Goal: Transaction & Acquisition: Purchase product/service

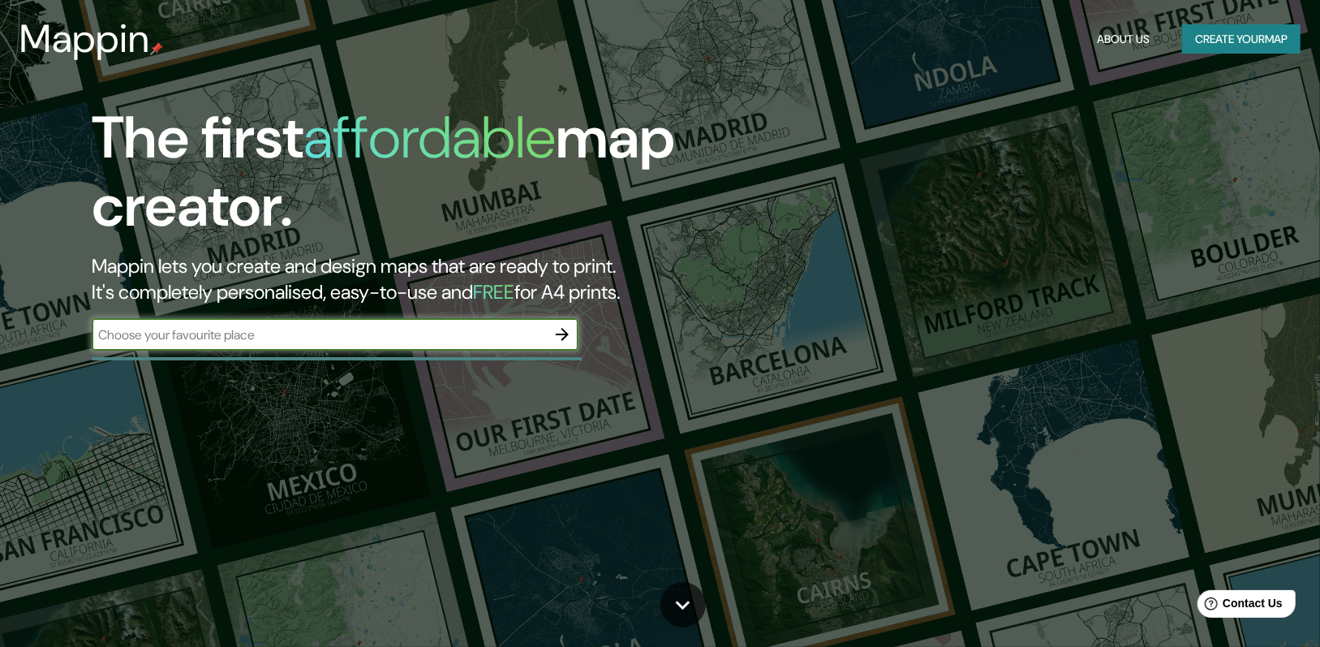
click at [317, 334] on input "text" at bounding box center [319, 334] width 454 height 19
type input "[STREET_ADDRESS][PERSON_NAME] 017,019,020"
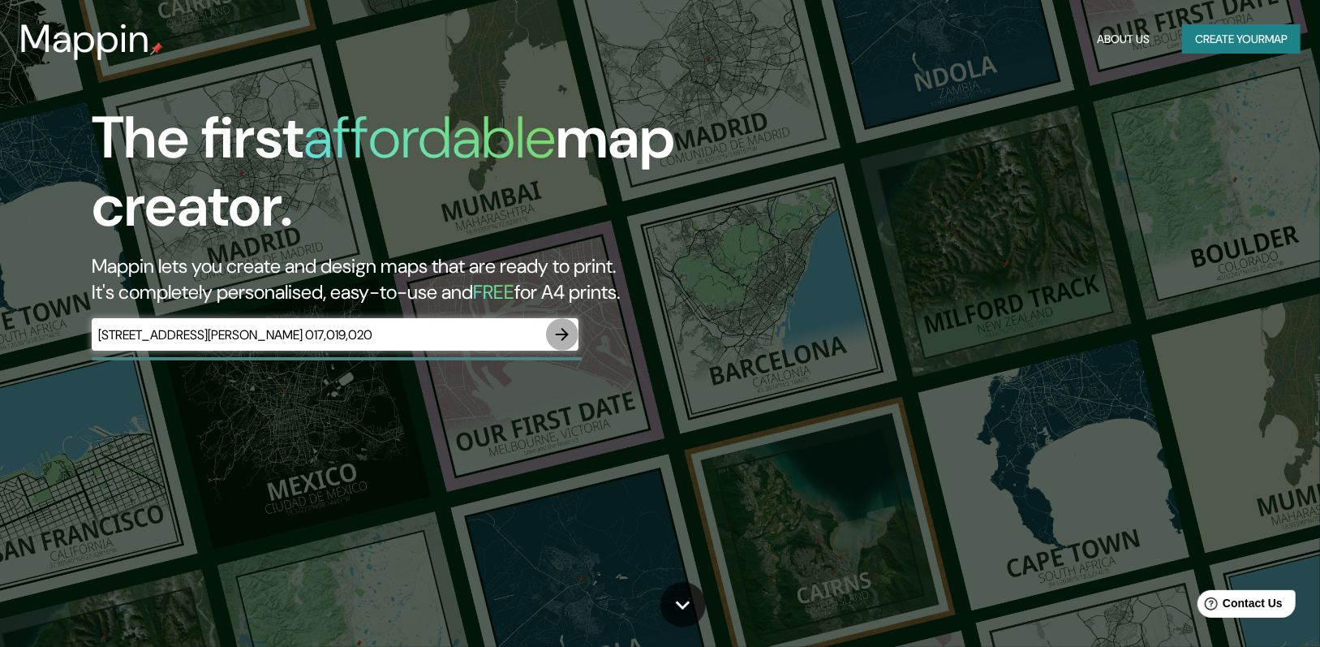
click at [561, 335] on icon "button" at bounding box center [562, 334] width 19 height 19
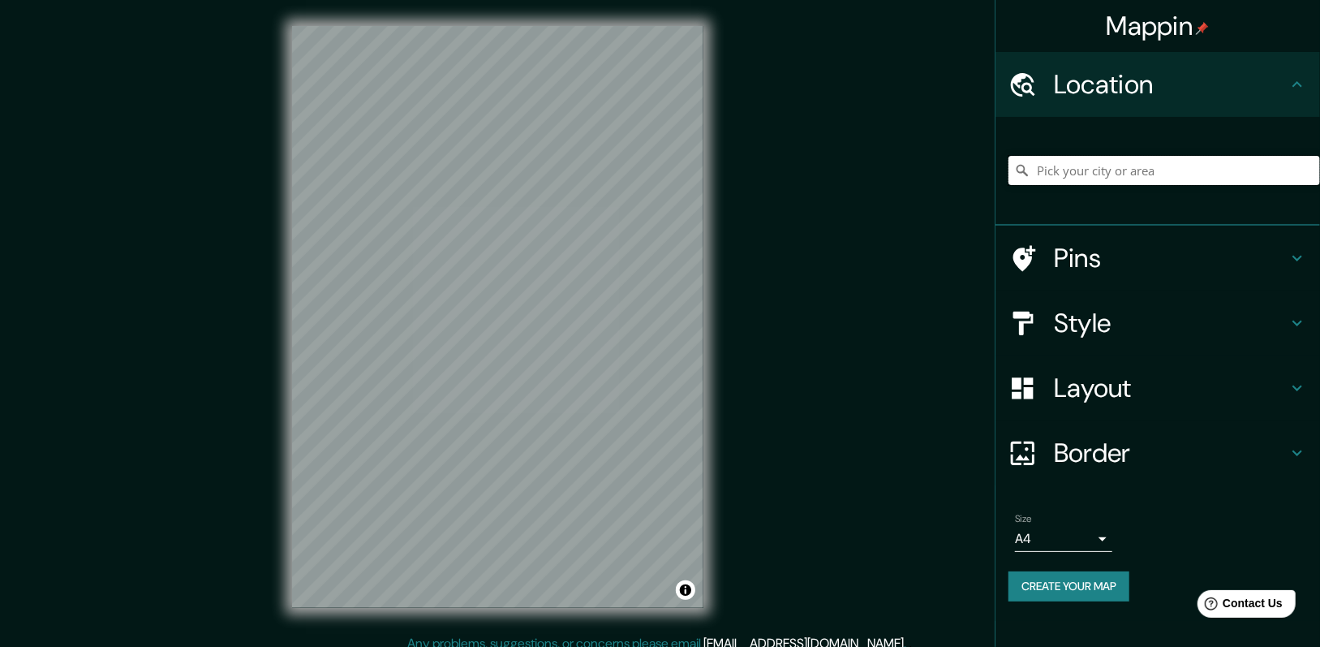
click at [747, 170] on input "Pick your city or area" at bounding box center [1165, 170] width 312 height 29
paste input "[STREET_ADDRESS][PERSON_NAME] 017,019,020"
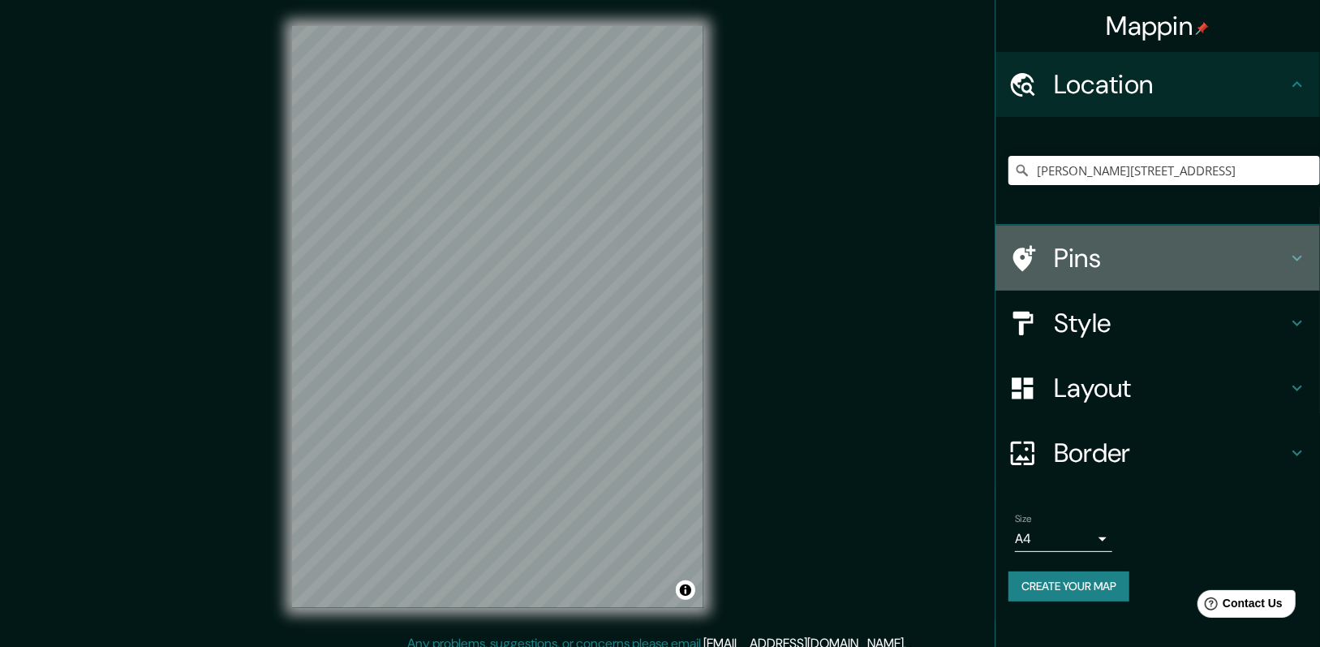
click at [747, 260] on h4 "Pins" at bounding box center [1171, 258] width 234 height 32
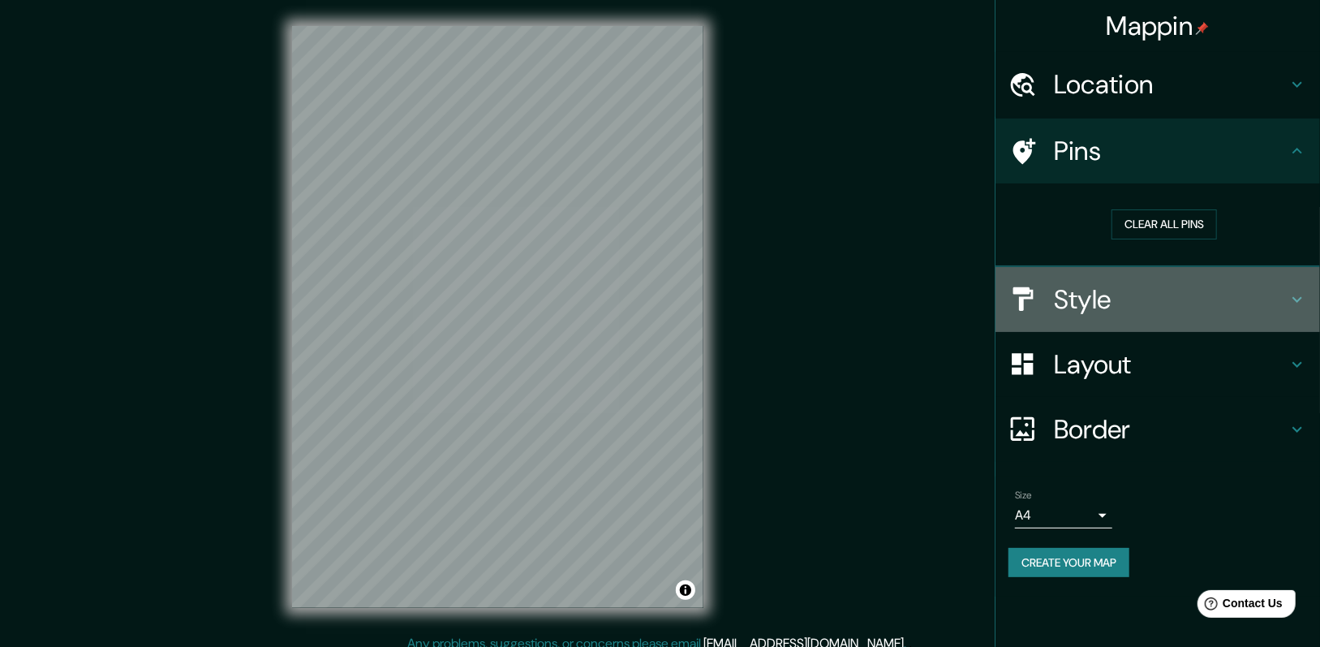
click at [747, 316] on div "Style" at bounding box center [1158, 299] width 325 height 65
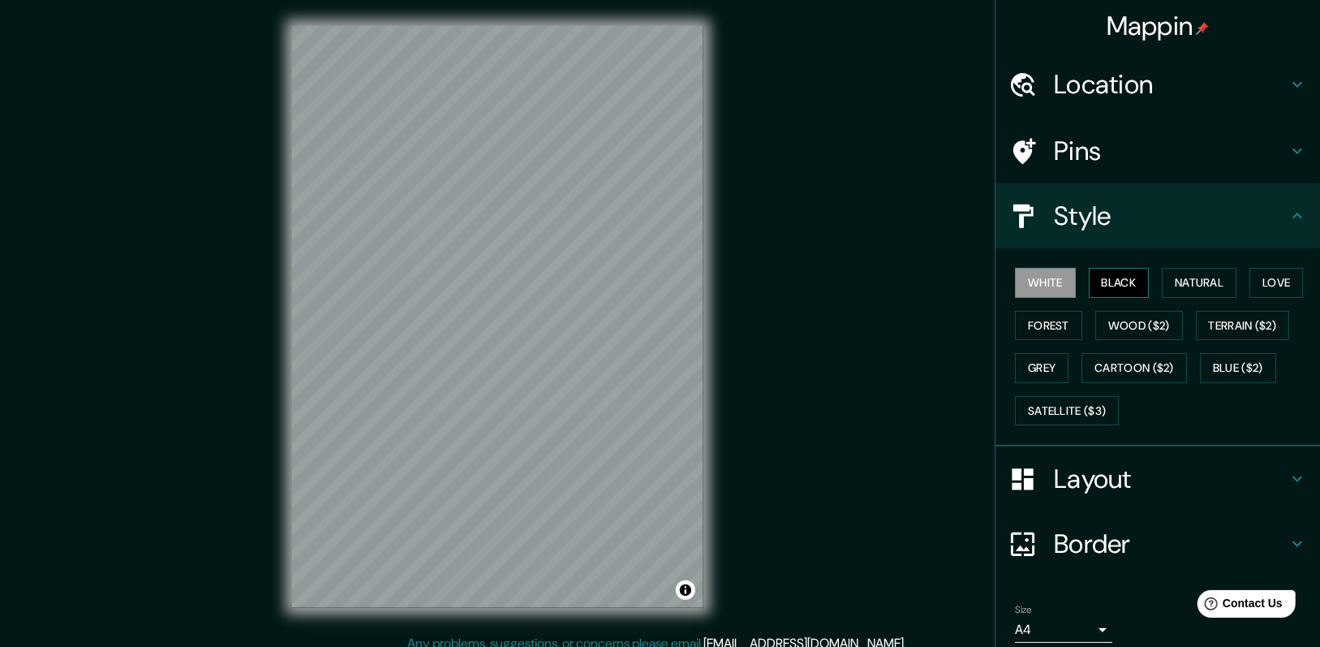
click at [747, 286] on button "Black" at bounding box center [1119, 283] width 61 height 30
click at [747, 287] on button "Natural" at bounding box center [1199, 283] width 75 height 30
click at [747, 289] on button "Love" at bounding box center [1277, 283] width 54 height 30
click at [747, 321] on button "Terrain ($2)" at bounding box center [1243, 326] width 94 height 30
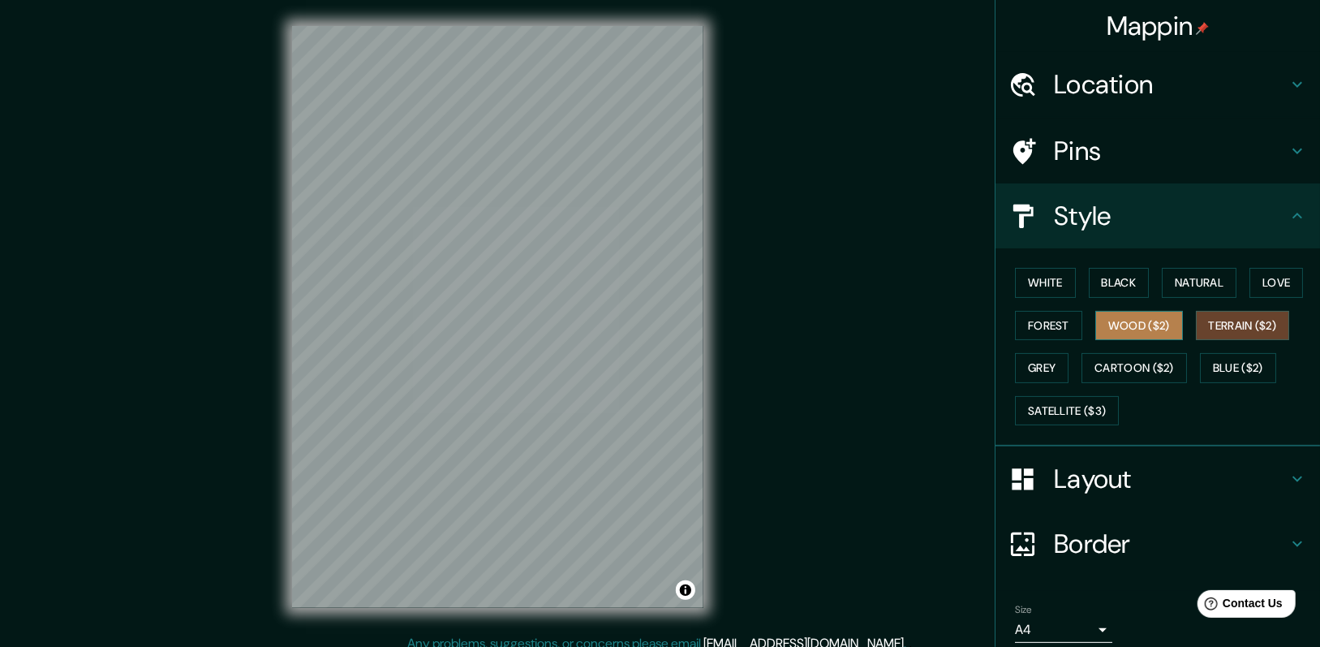
click at [747, 325] on button "Wood ($2)" at bounding box center [1139, 326] width 88 height 30
click at [747, 321] on button "Terrain ($2)" at bounding box center [1243, 326] width 94 height 30
click at [747, 343] on button "Blue ($2)" at bounding box center [1238, 368] width 76 height 30
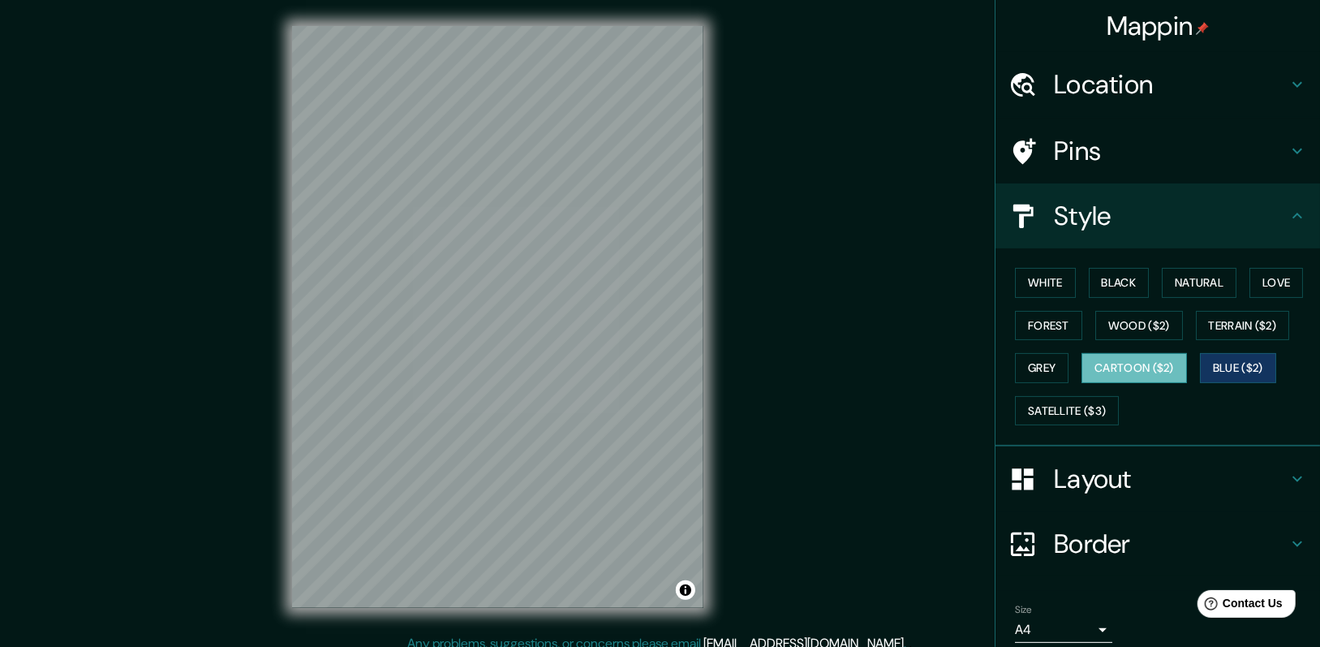
click at [747, 343] on button "Cartoon ($2)" at bounding box center [1134, 368] width 105 height 30
click at [747, 343] on button "Grey" at bounding box center [1042, 368] width 54 height 30
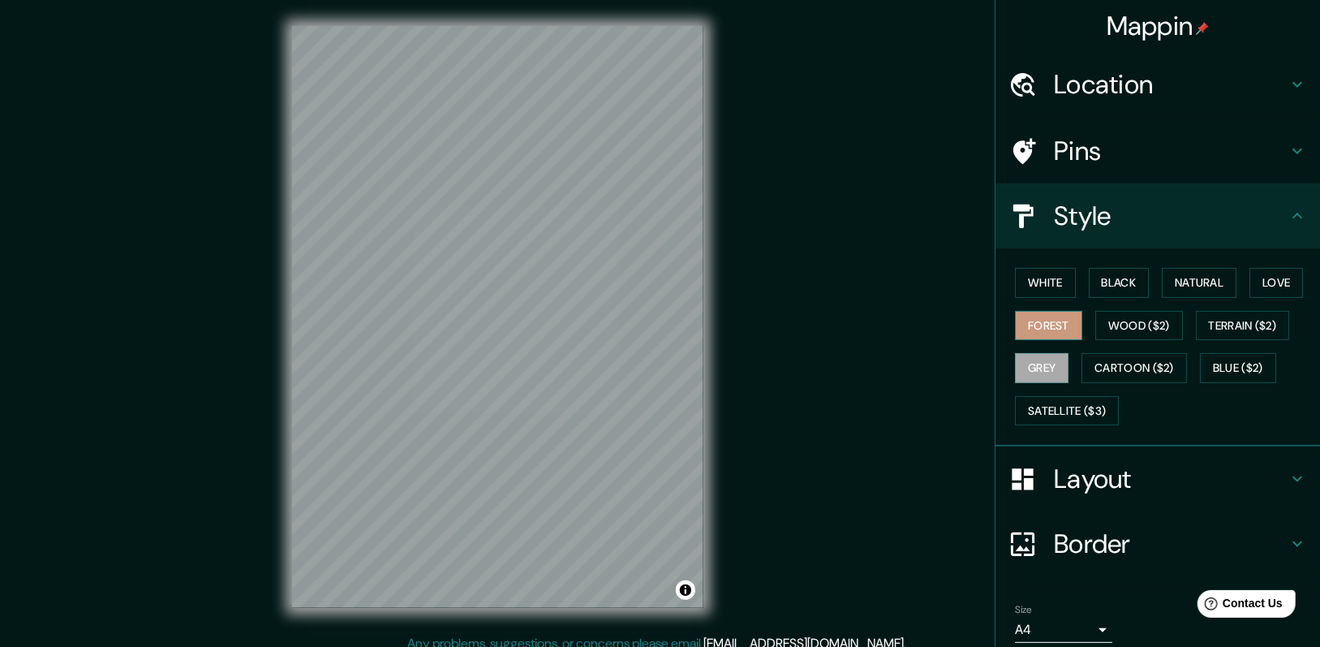
click at [747, 330] on button "Forest" at bounding box center [1048, 326] width 67 height 30
click at [747, 343] on button "Satellite ($3)" at bounding box center [1067, 411] width 104 height 30
click at [747, 325] on button "Forest" at bounding box center [1048, 326] width 67 height 30
click at [747, 343] on h4 "Layout" at bounding box center [1171, 479] width 234 height 32
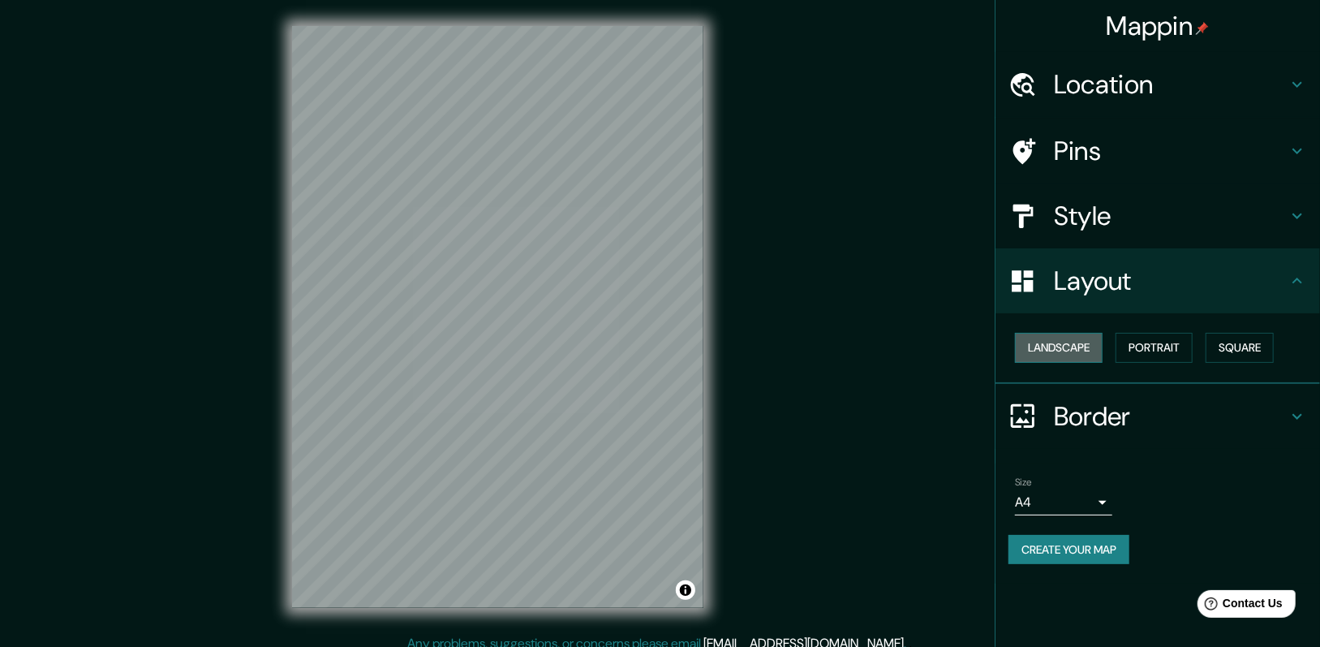
click at [747, 343] on button "Landscape" at bounding box center [1059, 348] width 88 height 30
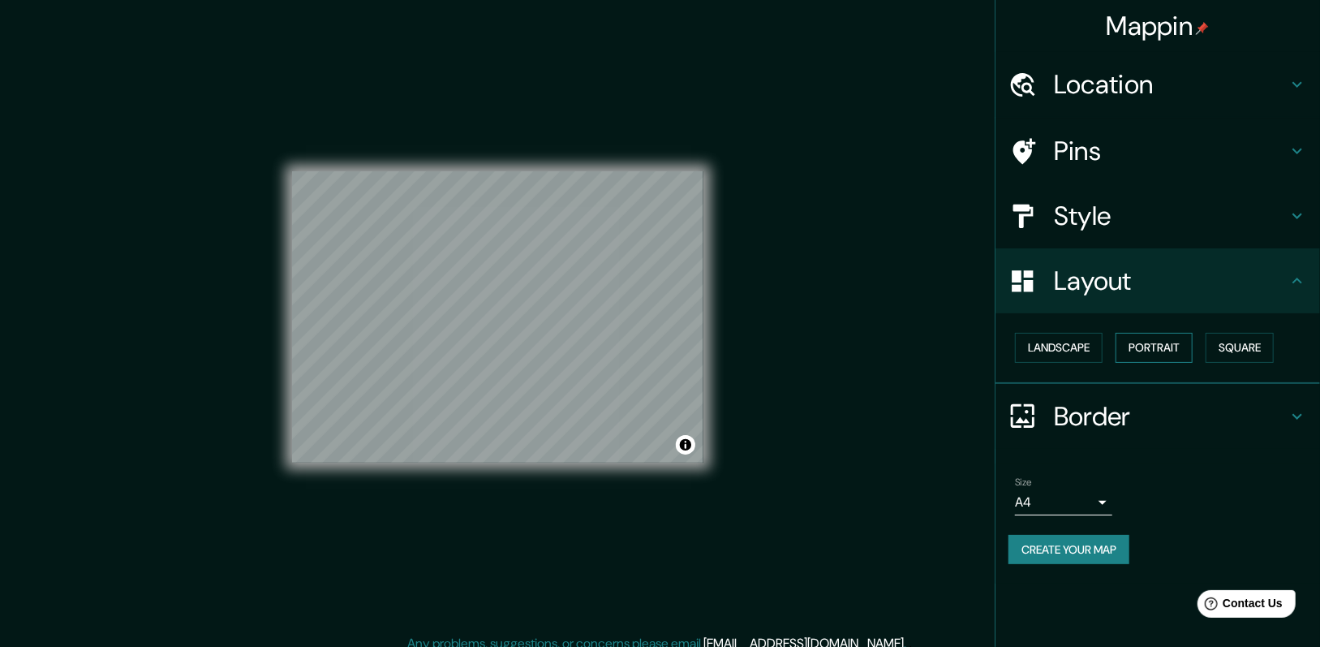
click at [747, 343] on button "Portrait" at bounding box center [1154, 348] width 77 height 30
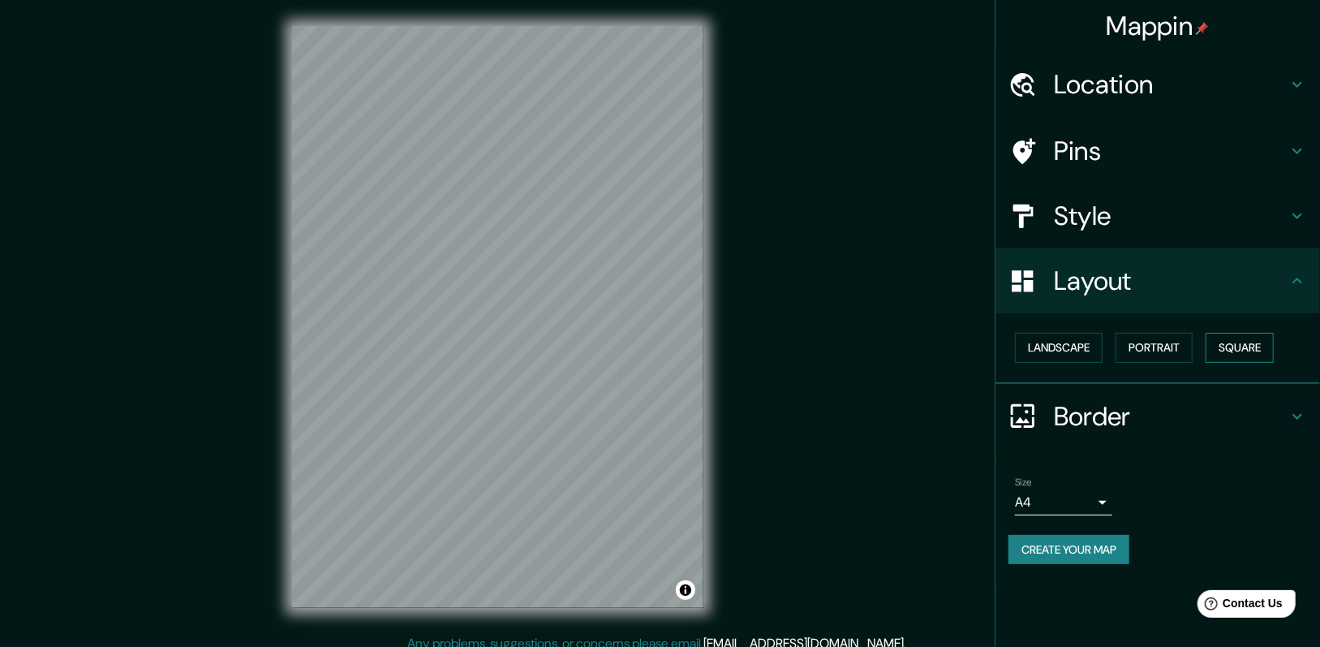
click at [747, 343] on button "Square" at bounding box center [1240, 348] width 68 height 30
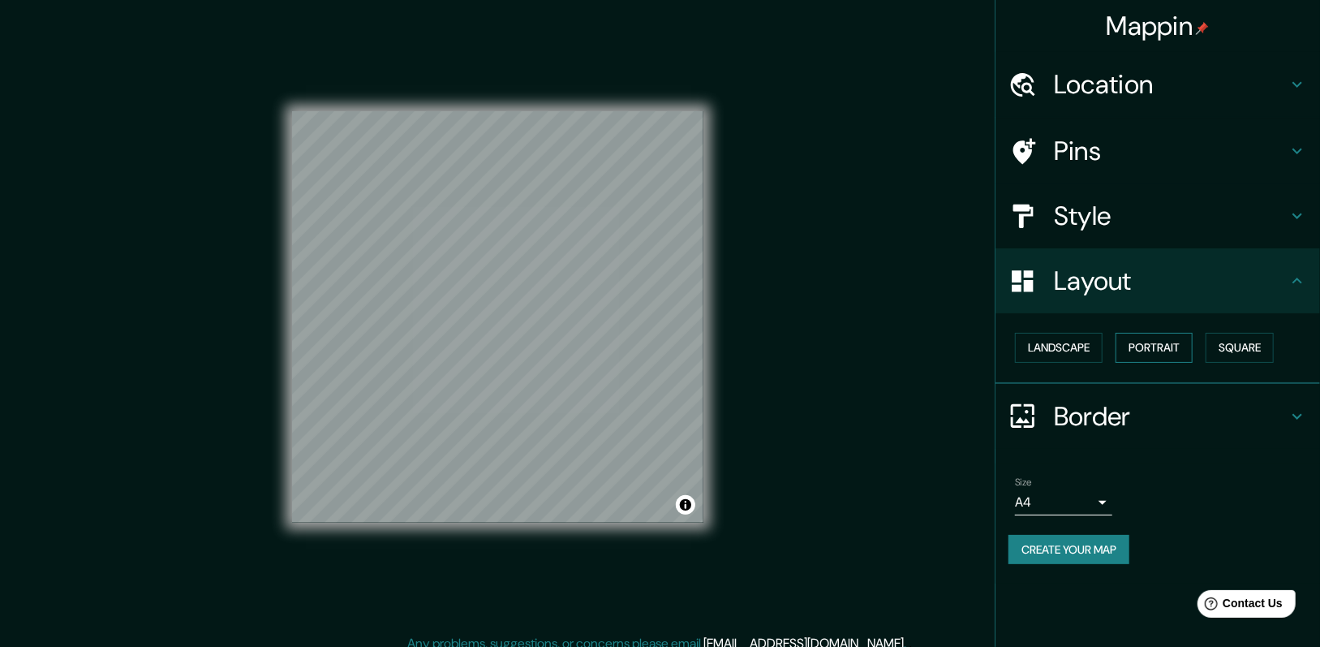
click at [747, 343] on button "Portrait" at bounding box center [1154, 348] width 77 height 30
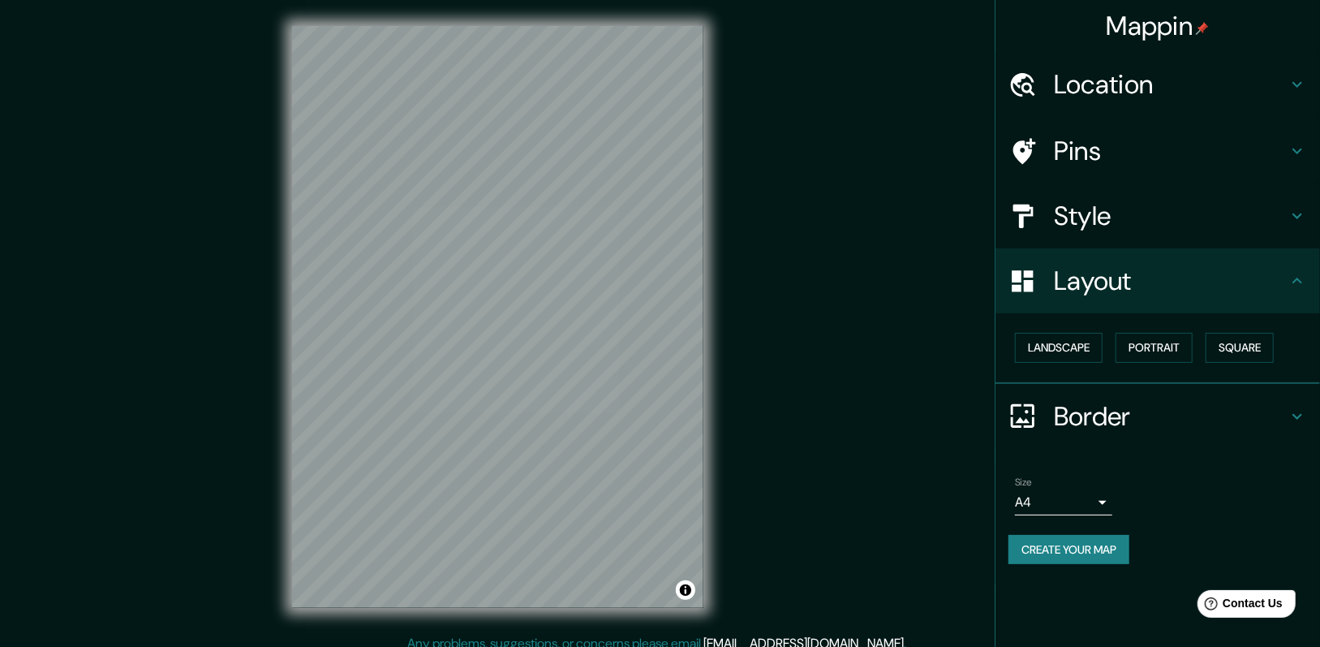
click at [747, 231] on div "Style" at bounding box center [1158, 215] width 325 height 65
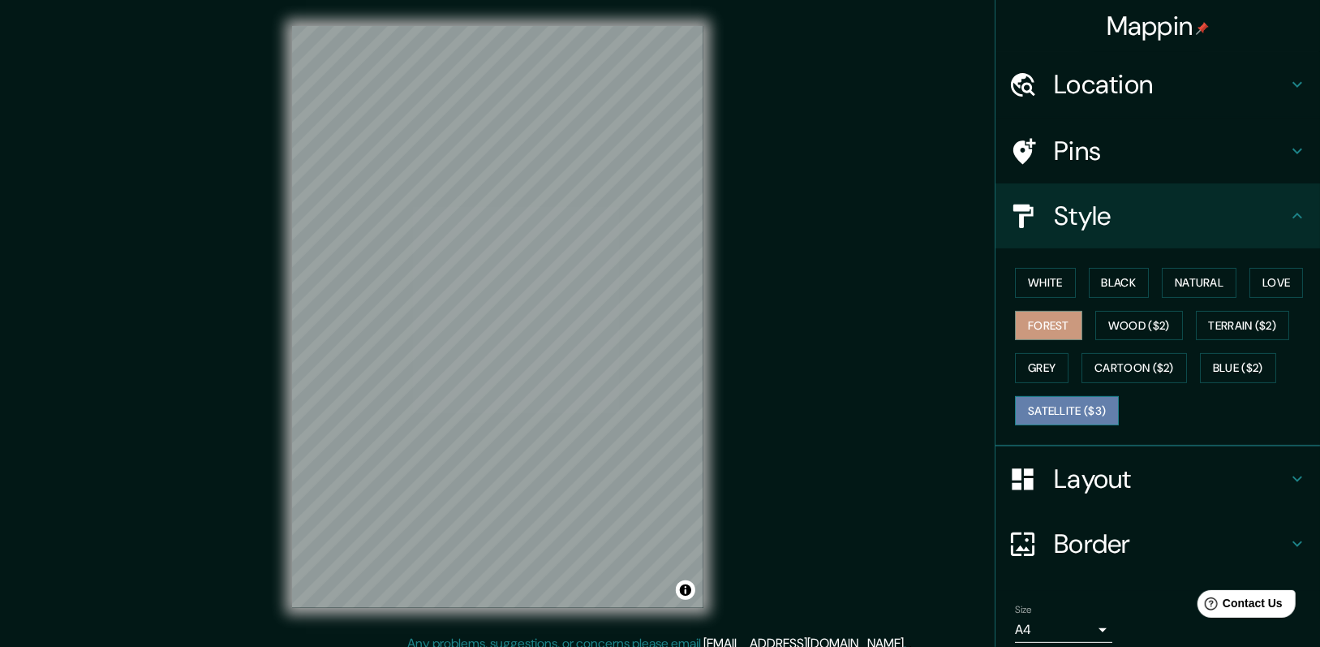
click at [747, 343] on button "Satellite ($3)" at bounding box center [1067, 411] width 104 height 30
click at [747, 78] on h4 "Location" at bounding box center [1171, 84] width 234 height 32
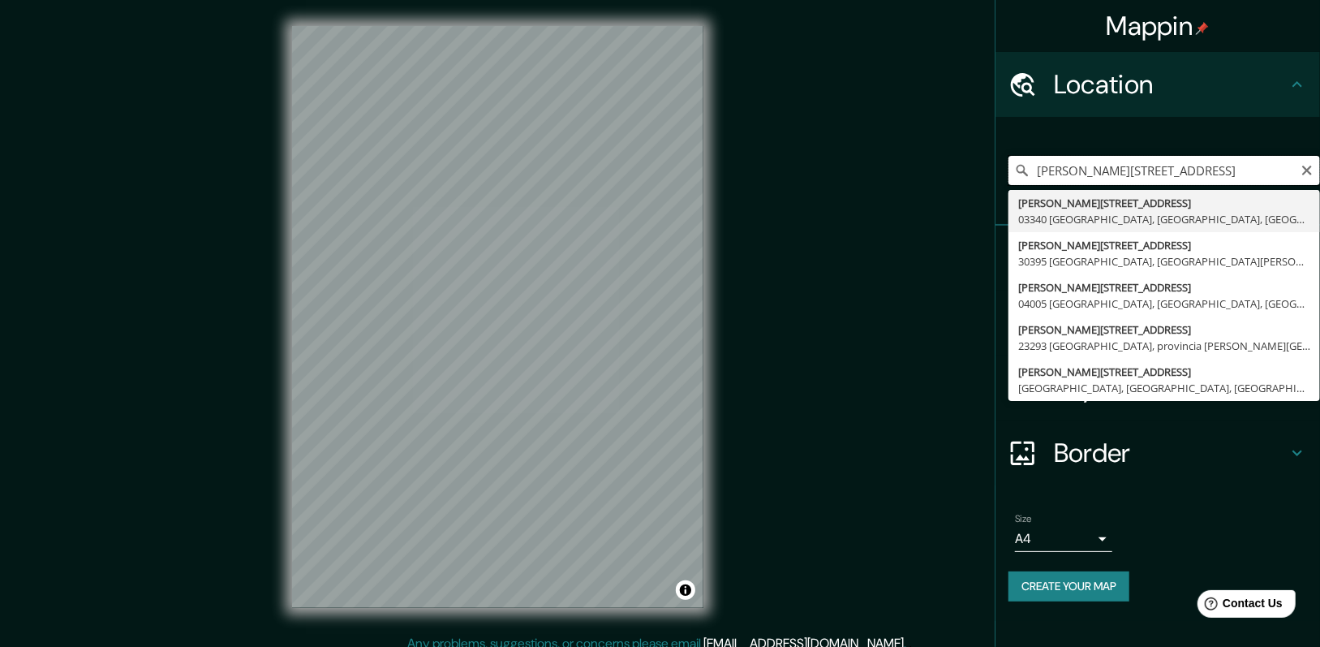
click at [747, 174] on input "[PERSON_NAME][STREET_ADDRESS]" at bounding box center [1165, 170] width 312 height 29
drag, startPoint x: 1134, startPoint y: 168, endPoint x: 1331, endPoint y: 161, distance: 196.5
click at [747, 161] on html "Mappin Location [STREET_ADDRESS][PERSON_NAME] [STREET_ADDRESS][PERSON_NAME] [ST…" at bounding box center [660, 323] width 1320 height 647
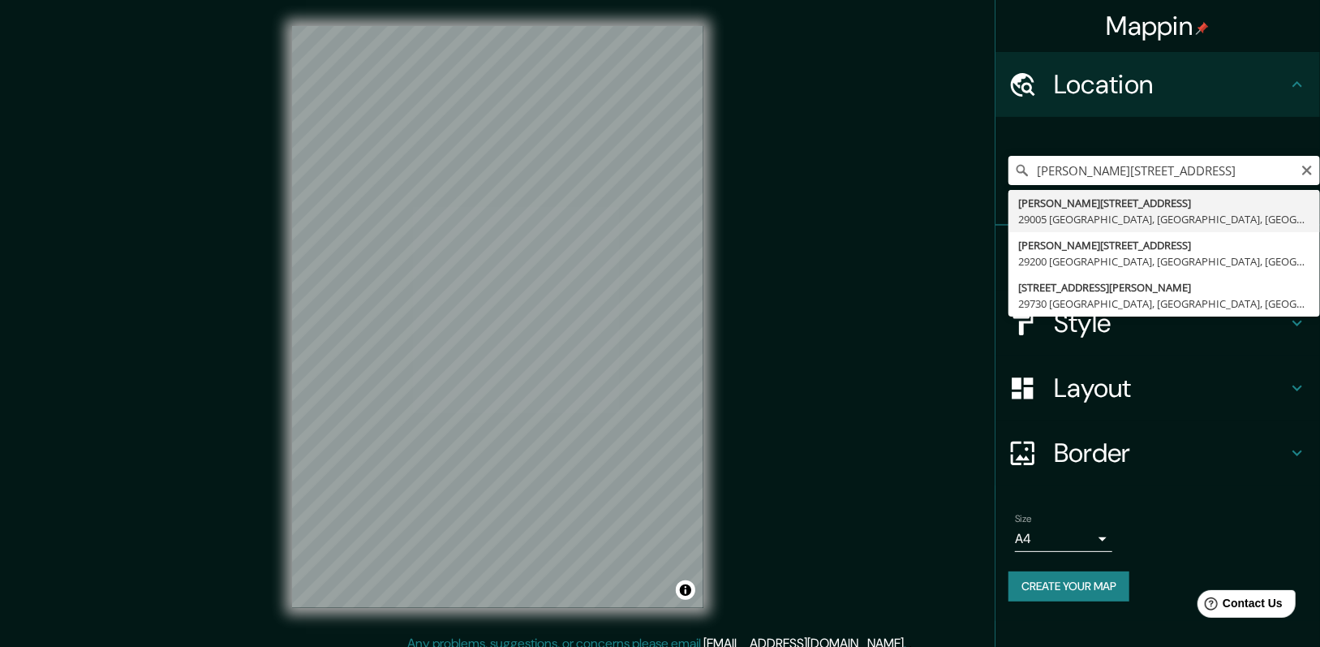
type input "[PERSON_NAME][STREET_ADDRESS]"
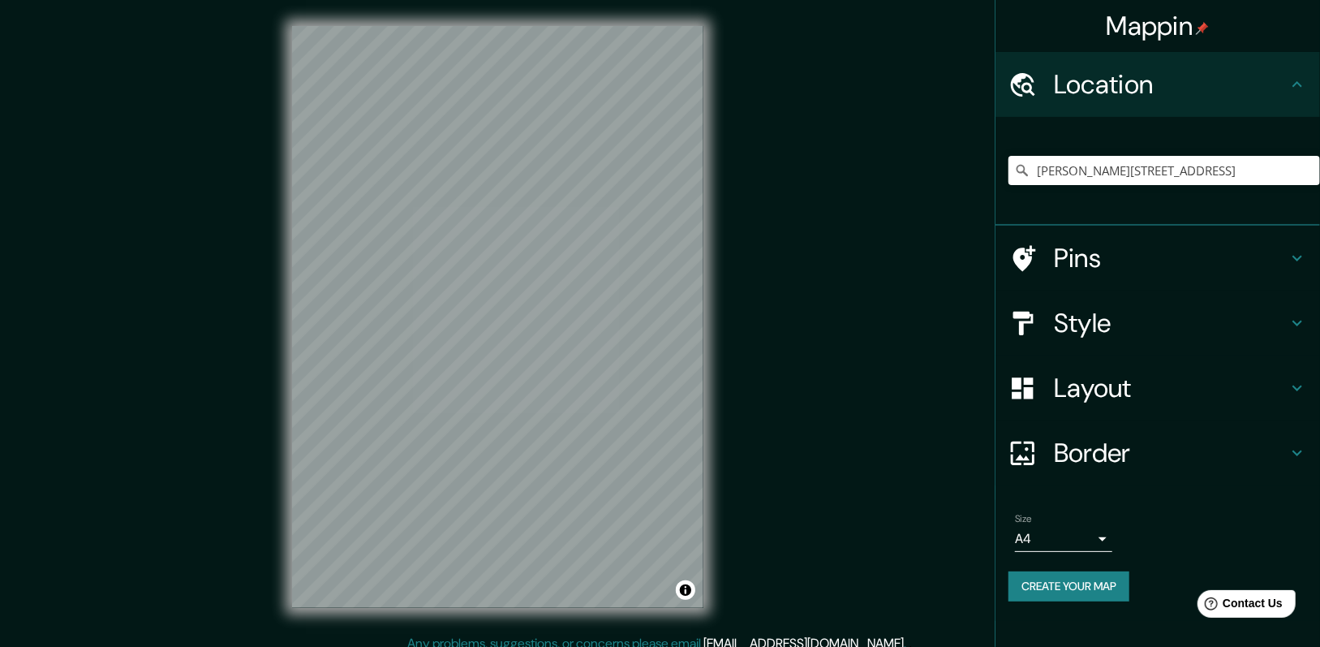
click at [747, 343] on h4 "Border" at bounding box center [1171, 453] width 234 height 32
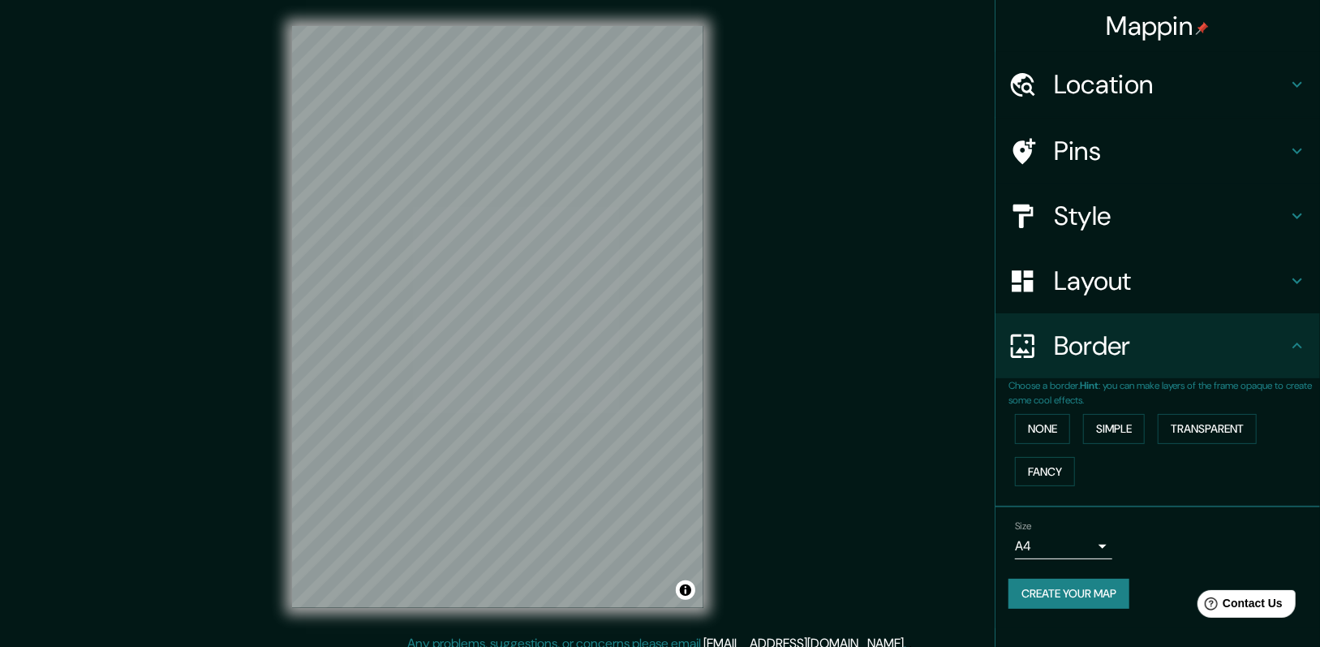
click at [747, 270] on h4 "Layout" at bounding box center [1171, 281] width 234 height 32
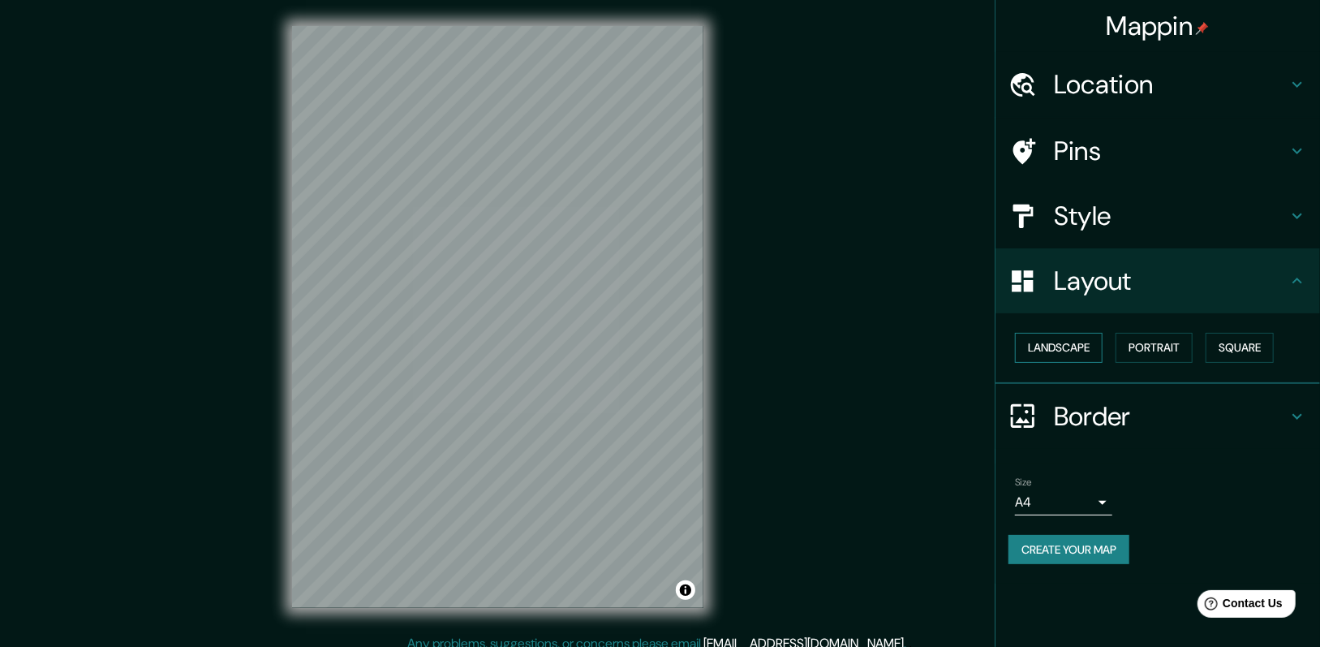
click at [747, 340] on button "Landscape" at bounding box center [1059, 348] width 88 height 30
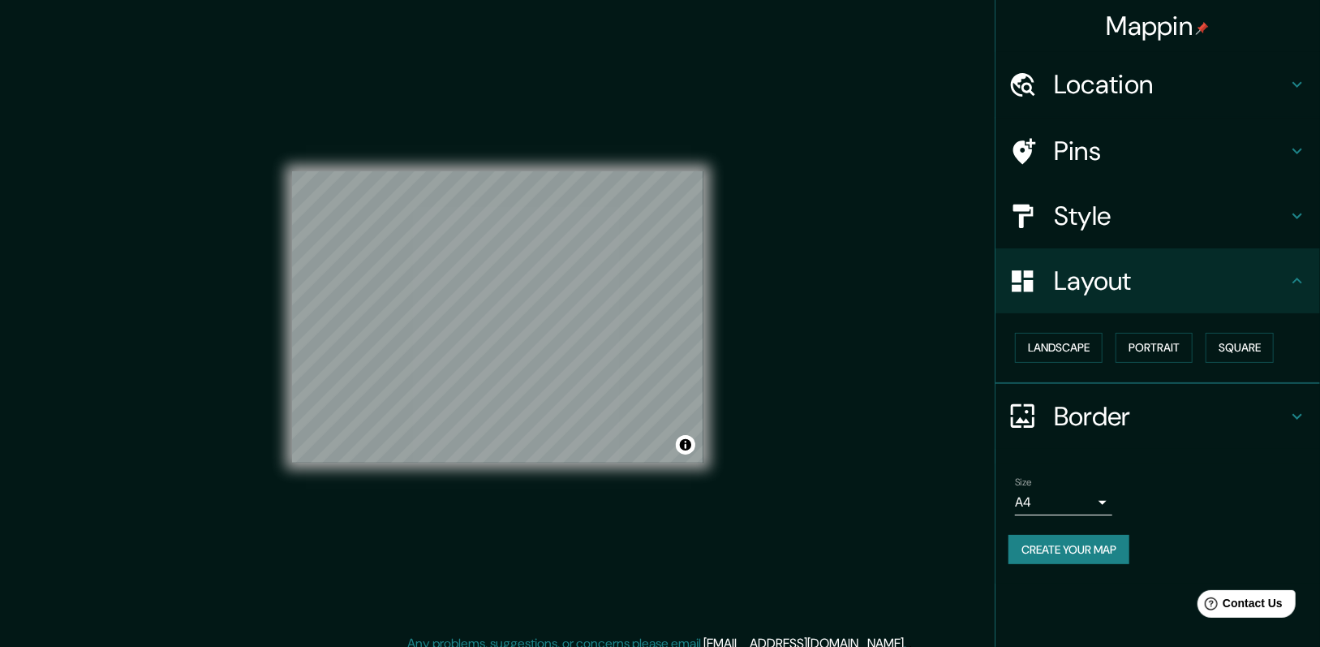
click at [747, 226] on h4 "Style" at bounding box center [1171, 216] width 234 height 32
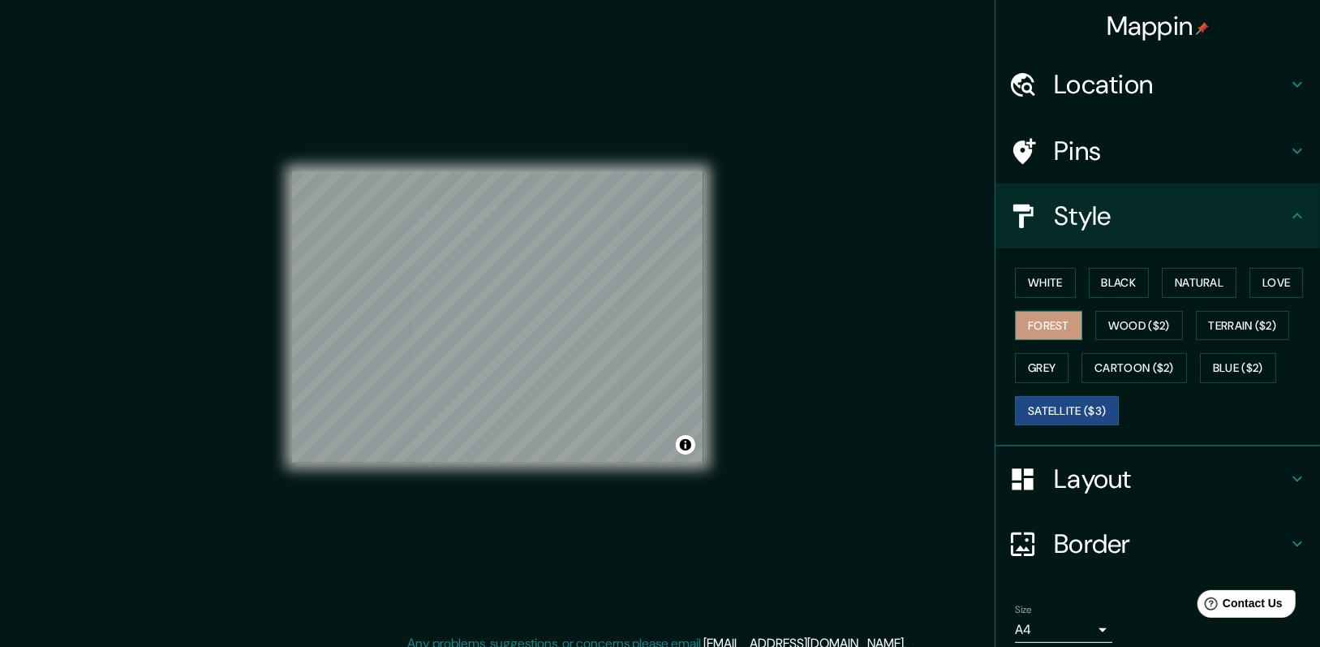
click at [747, 322] on button "Forest" at bounding box center [1048, 326] width 67 height 30
click at [747, 343] on h4 "Layout" at bounding box center [1171, 479] width 234 height 32
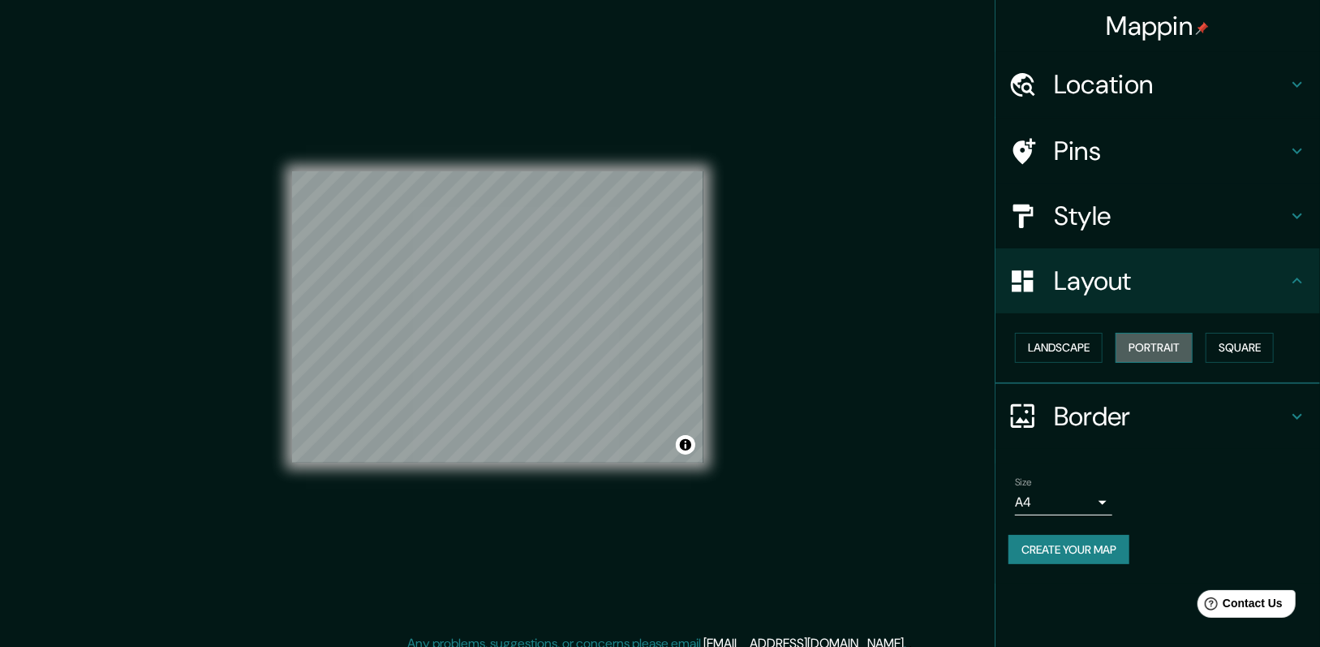
click at [747, 343] on button "Portrait" at bounding box center [1154, 348] width 77 height 30
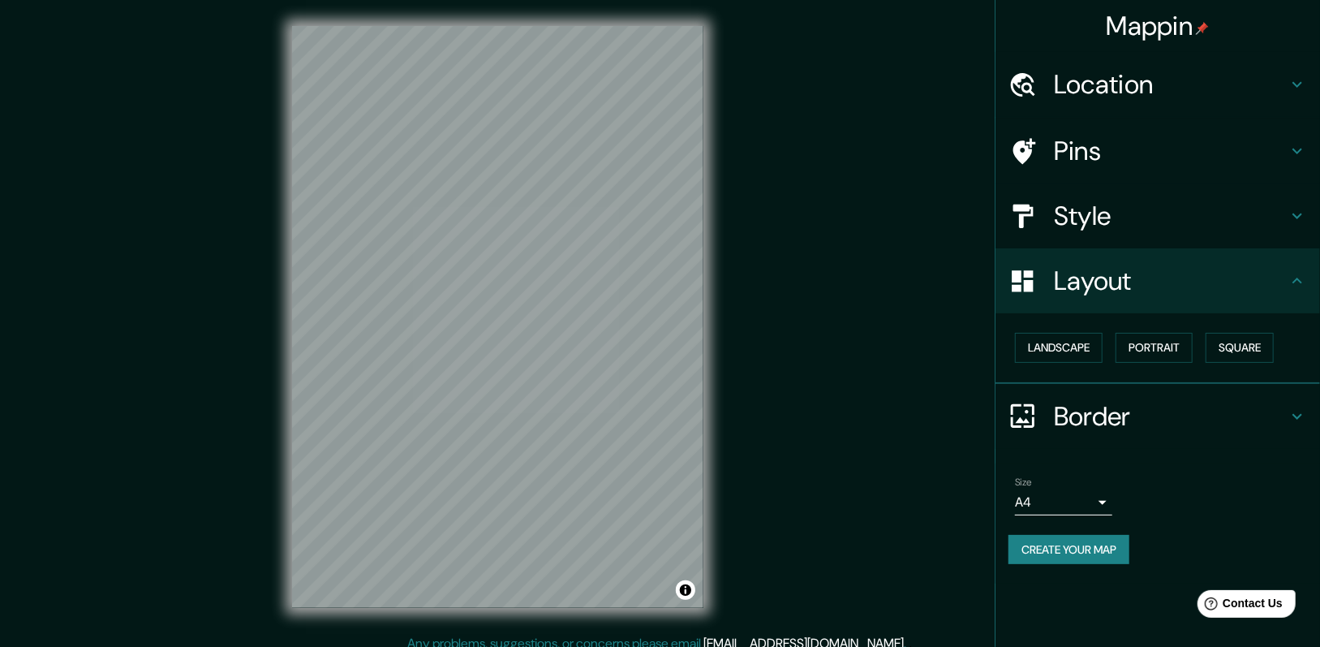
click at [747, 343] on body "Mappin Location [STREET_ADDRESS][PERSON_NAME] Pins Style Layout Landscape Portr…" at bounding box center [660, 323] width 1320 height 647
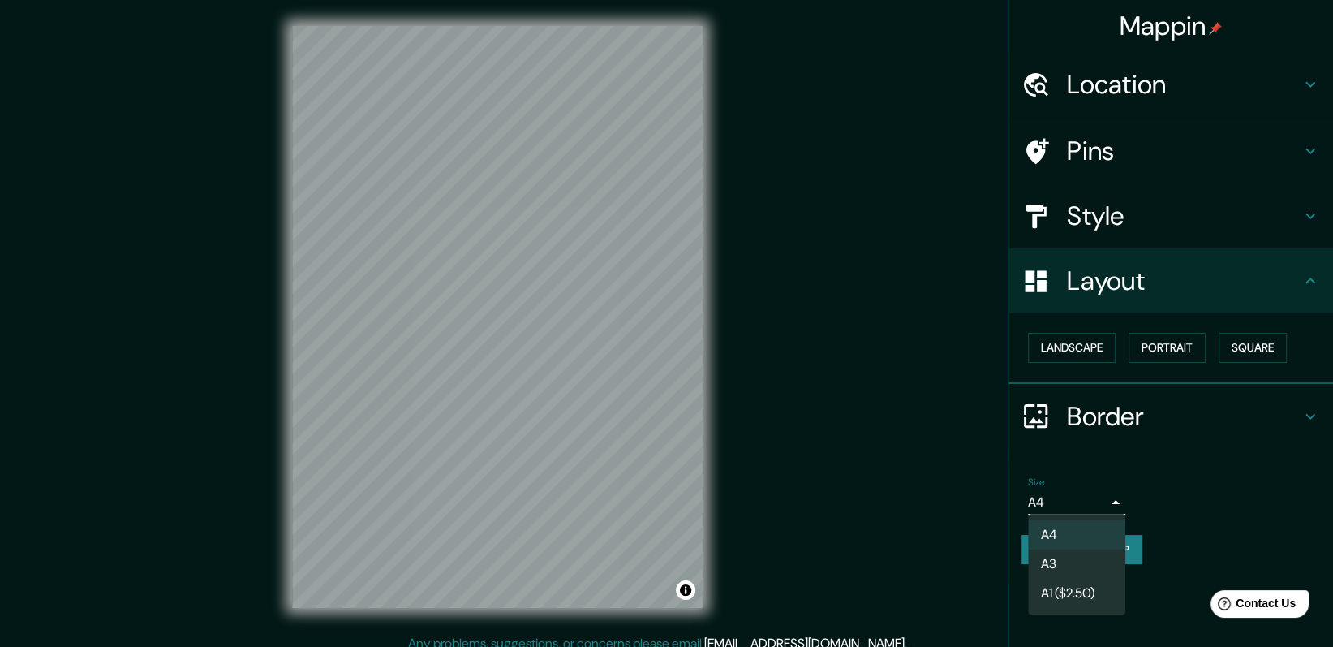
click at [747, 343] on div at bounding box center [666, 323] width 1333 height 647
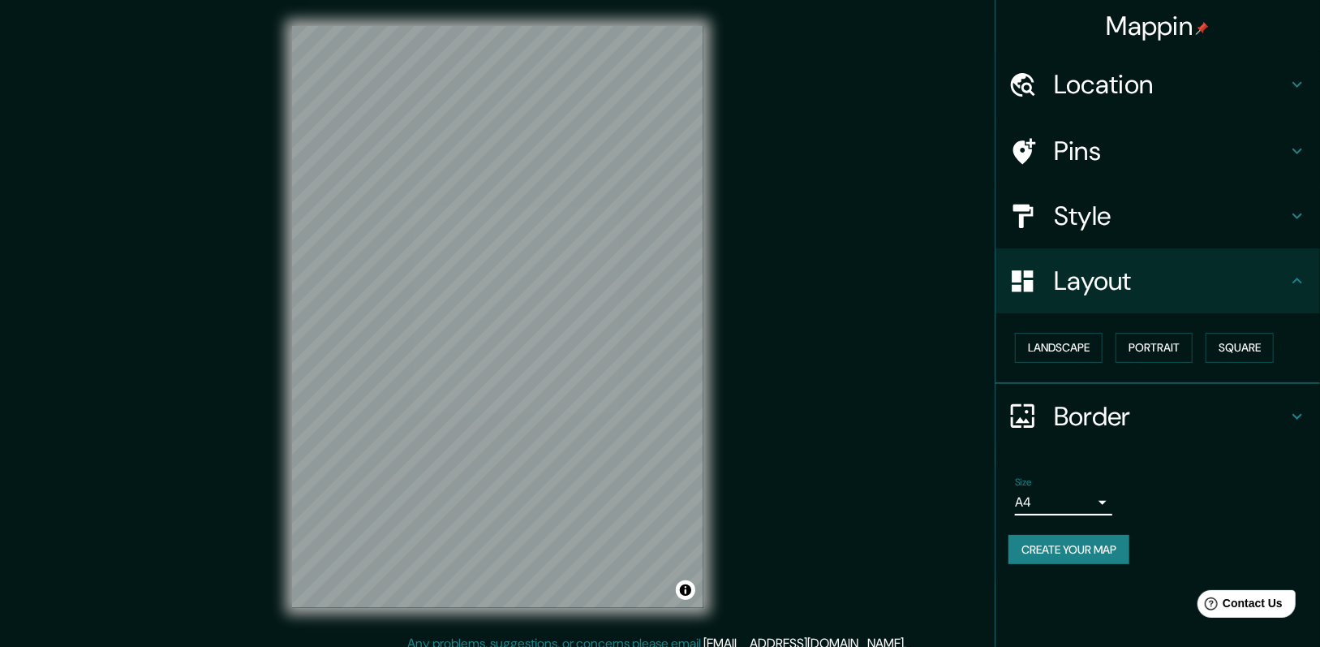
click at [747, 343] on body "Mappin Location [STREET_ADDRESS][PERSON_NAME] Pins Style Layout Landscape Portr…" at bounding box center [660, 323] width 1320 height 647
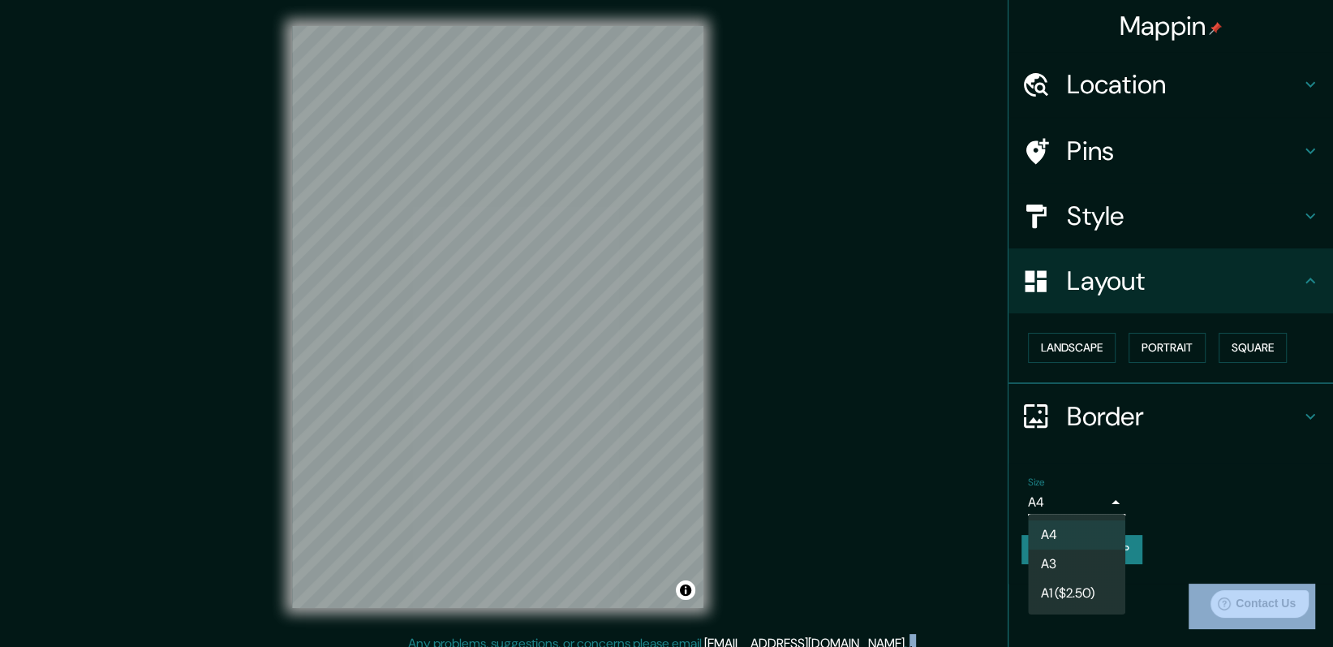
click at [747, 343] on div at bounding box center [666, 323] width 1333 height 647
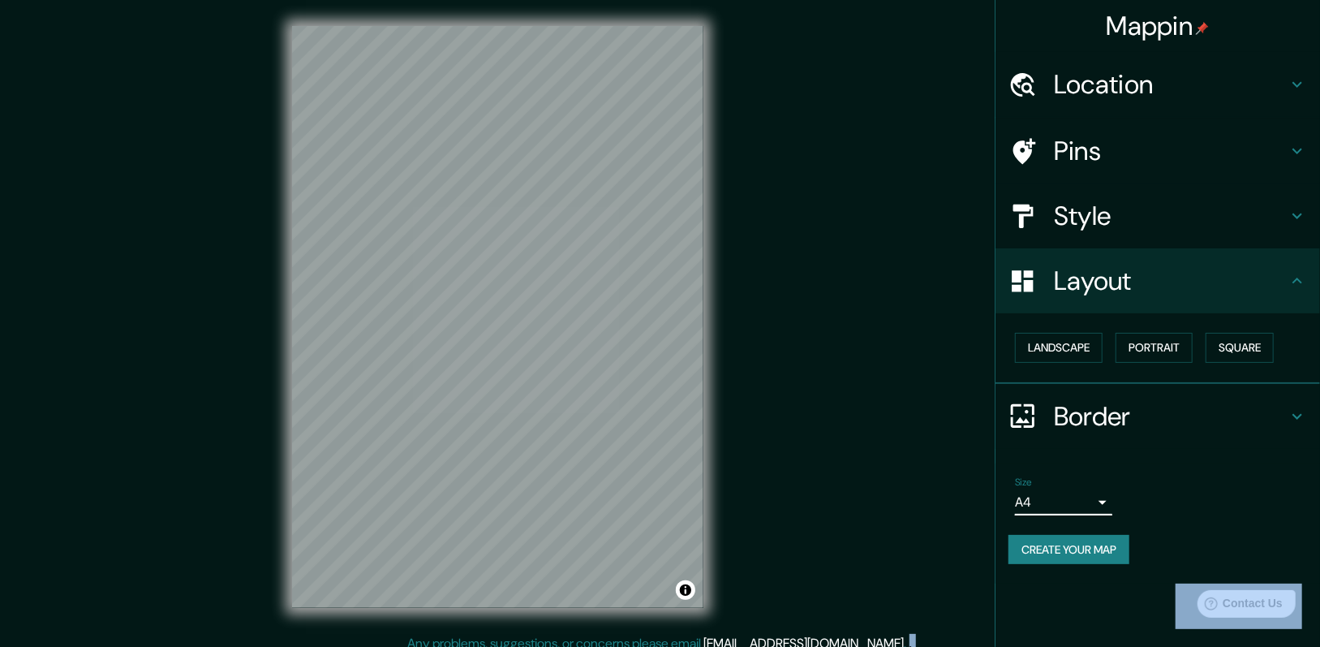
click at [747, 221] on h4 "Style" at bounding box center [1171, 216] width 234 height 32
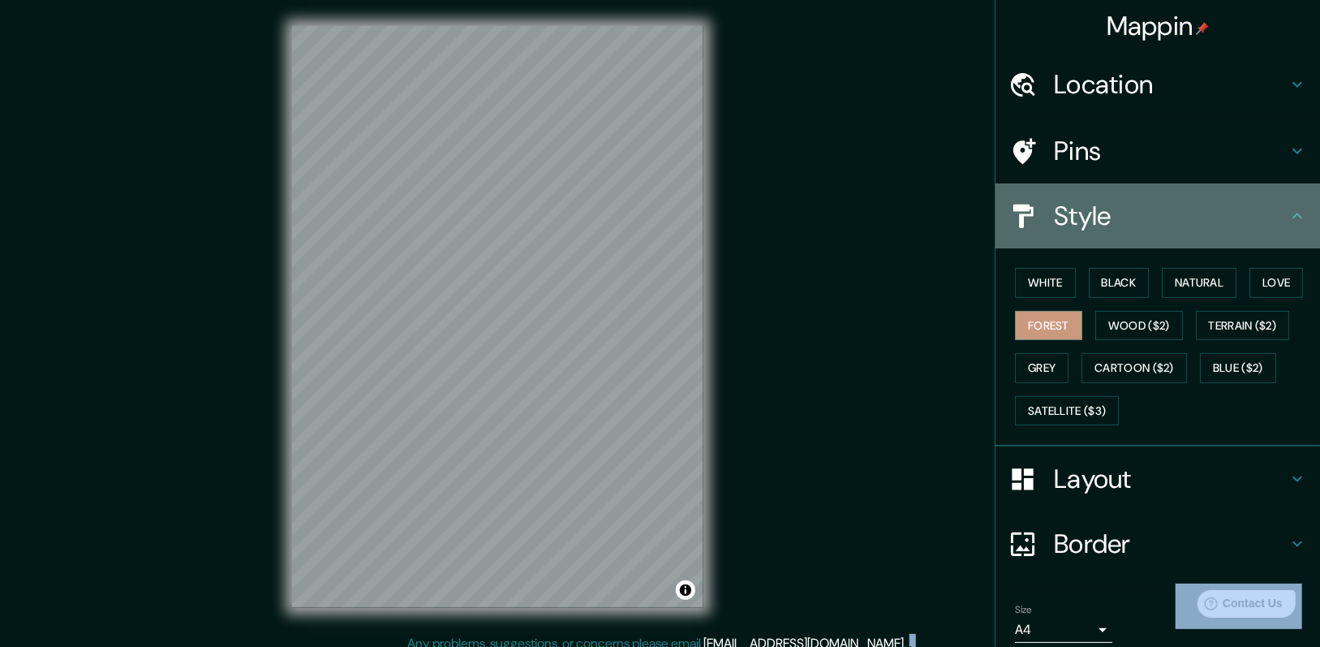
click at [747, 221] on h4 "Style" at bounding box center [1171, 216] width 234 height 32
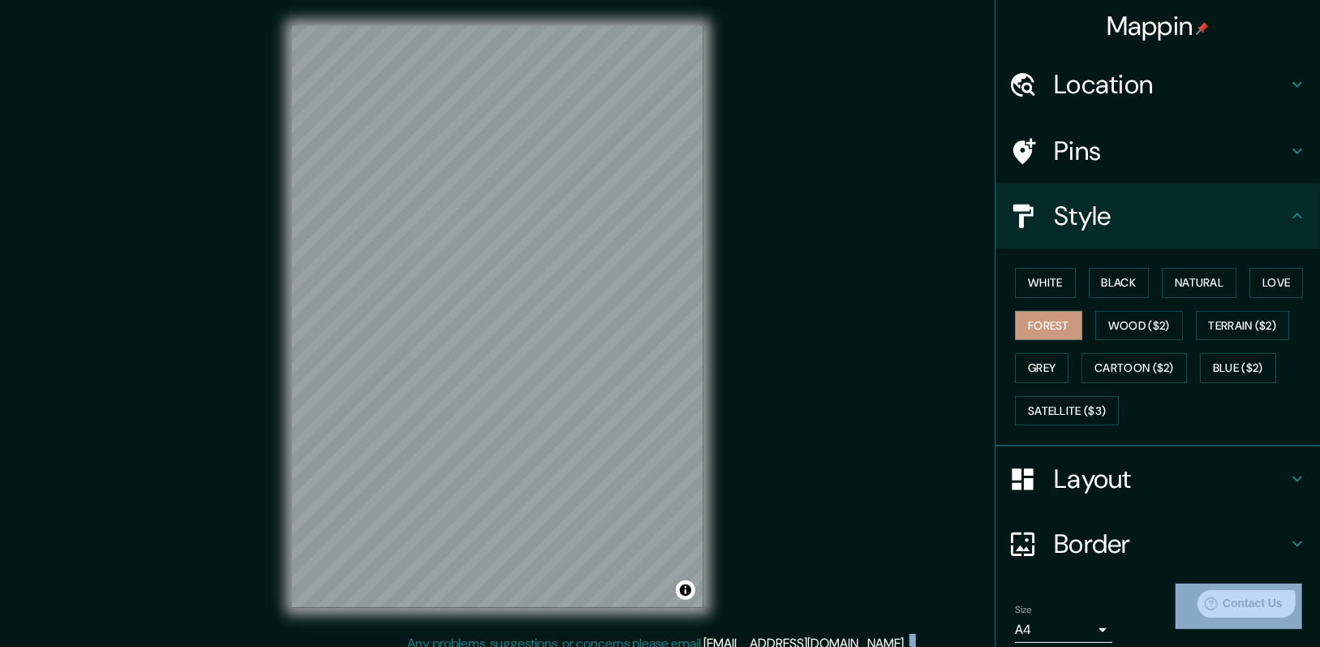
click at [747, 149] on h4 "Pins" at bounding box center [1171, 151] width 234 height 32
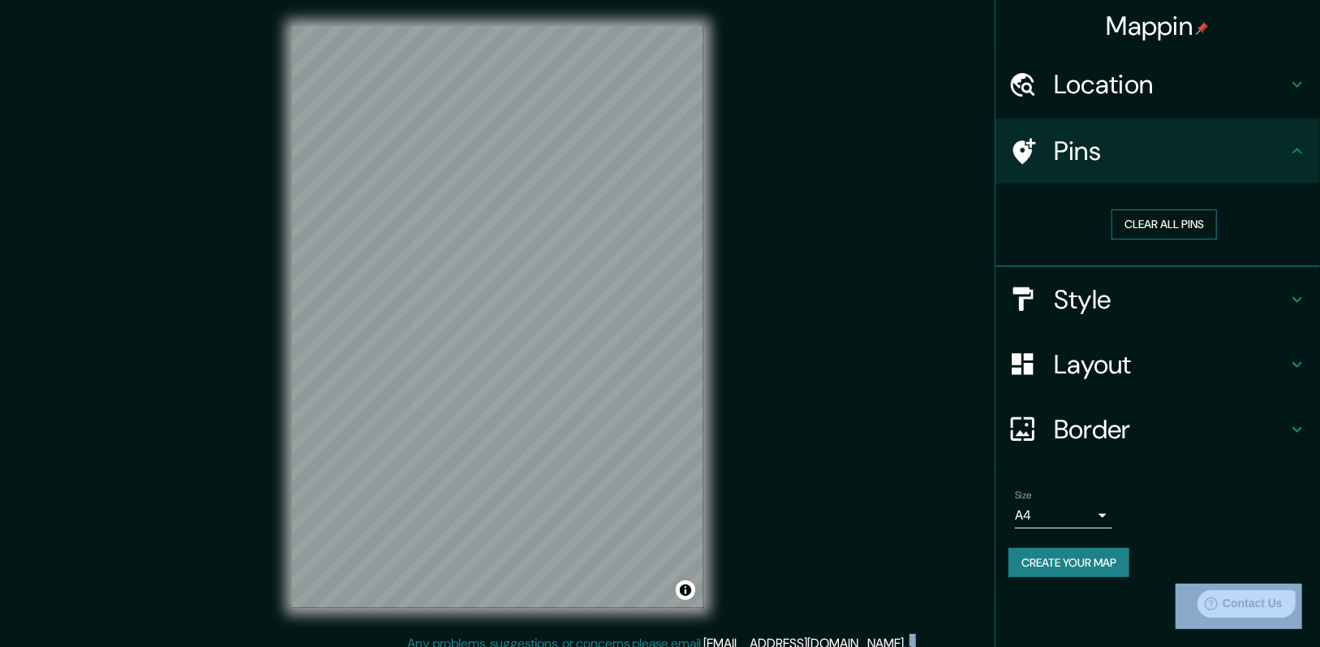
click at [747, 221] on button "Clear all pins" at bounding box center [1164, 224] width 105 height 30
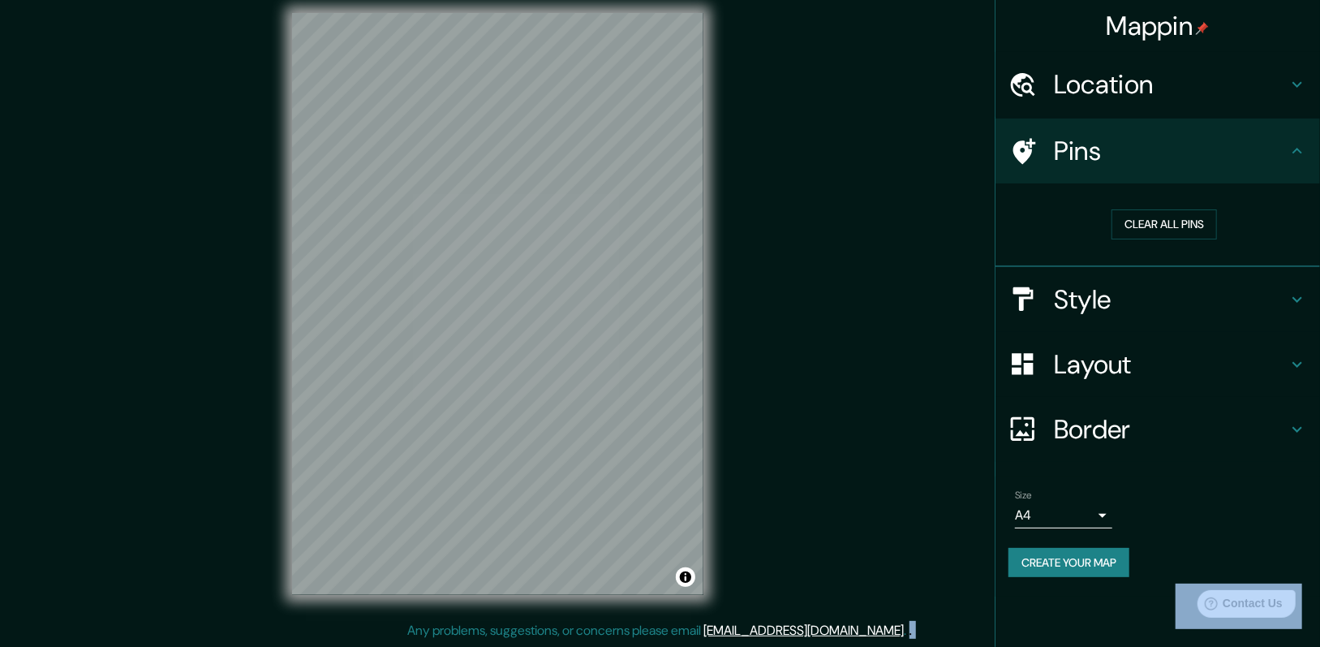
click at [747, 80] on h4 "Location" at bounding box center [1171, 84] width 234 height 32
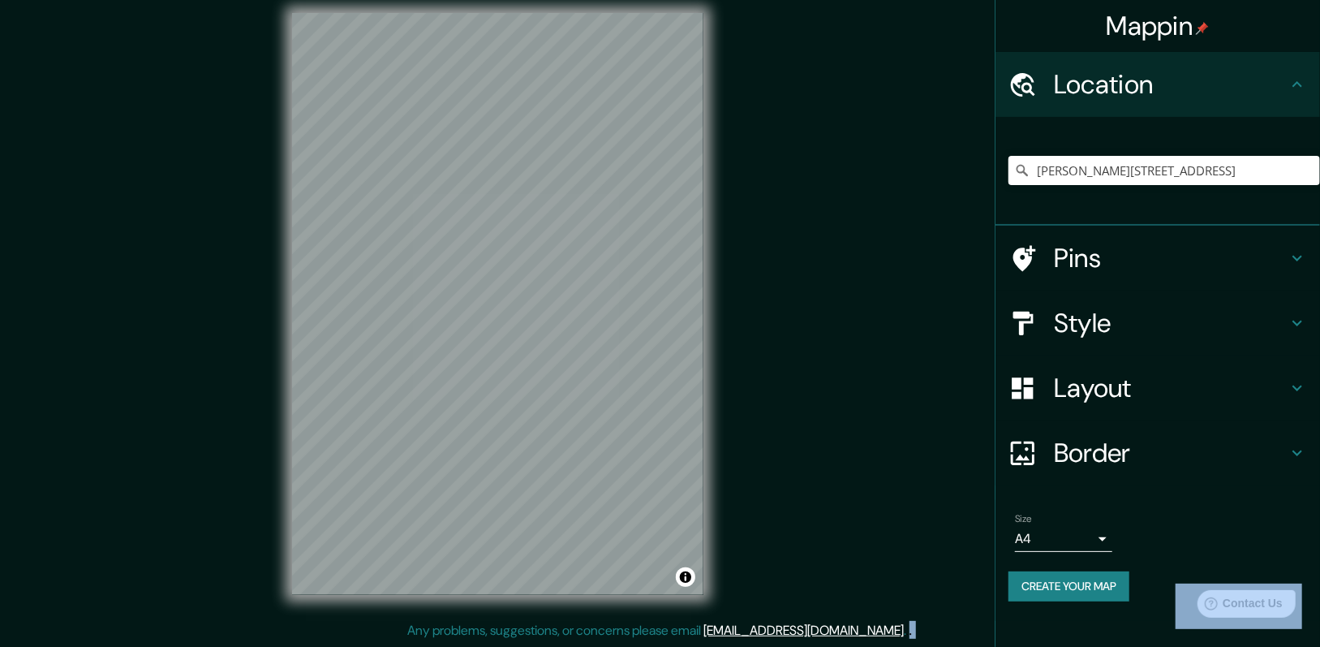
click at [747, 87] on h4 "Location" at bounding box center [1171, 84] width 234 height 32
click at [747, 343] on h4 "Border" at bounding box center [1171, 453] width 234 height 32
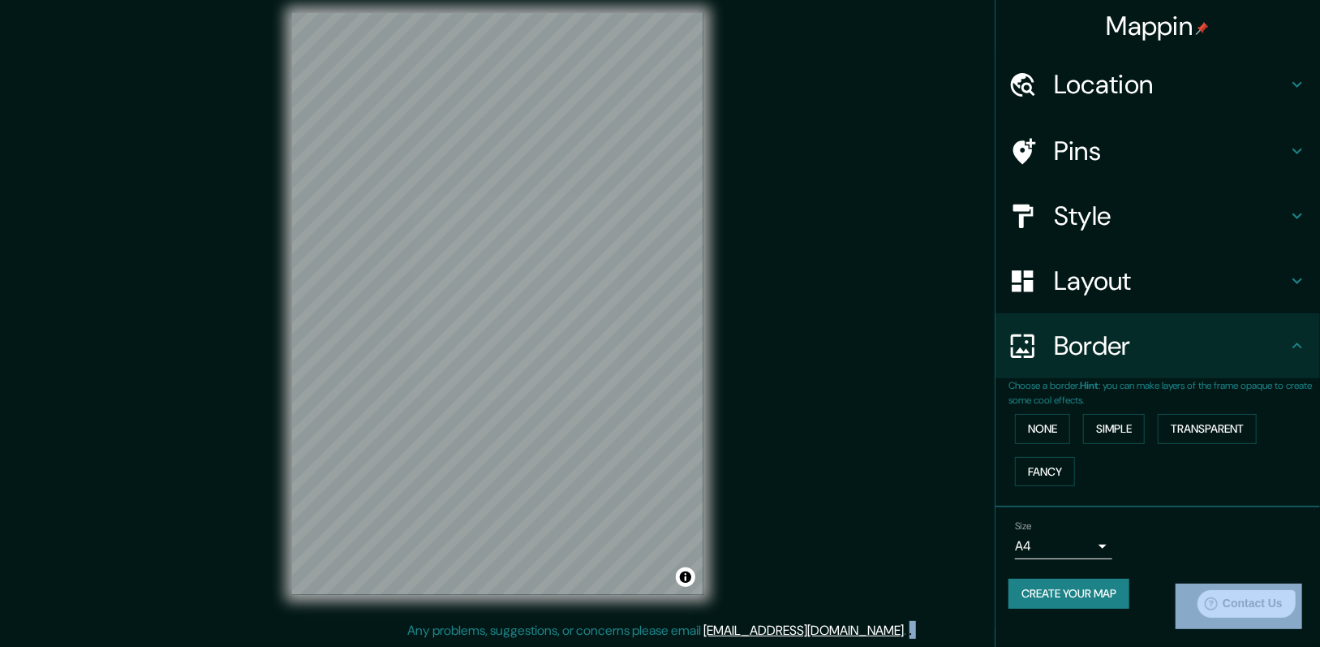
click at [747, 288] on h4 "Layout" at bounding box center [1171, 281] width 234 height 32
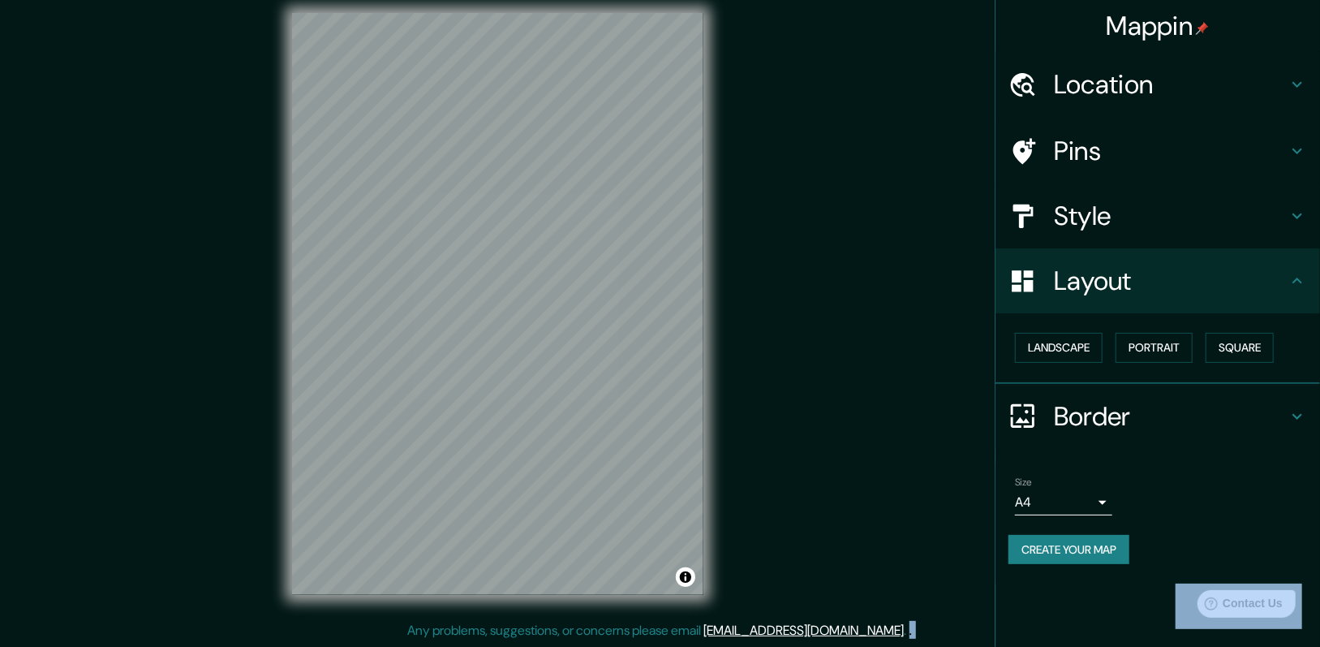
click at [747, 150] on h4 "Pins" at bounding box center [1171, 151] width 234 height 32
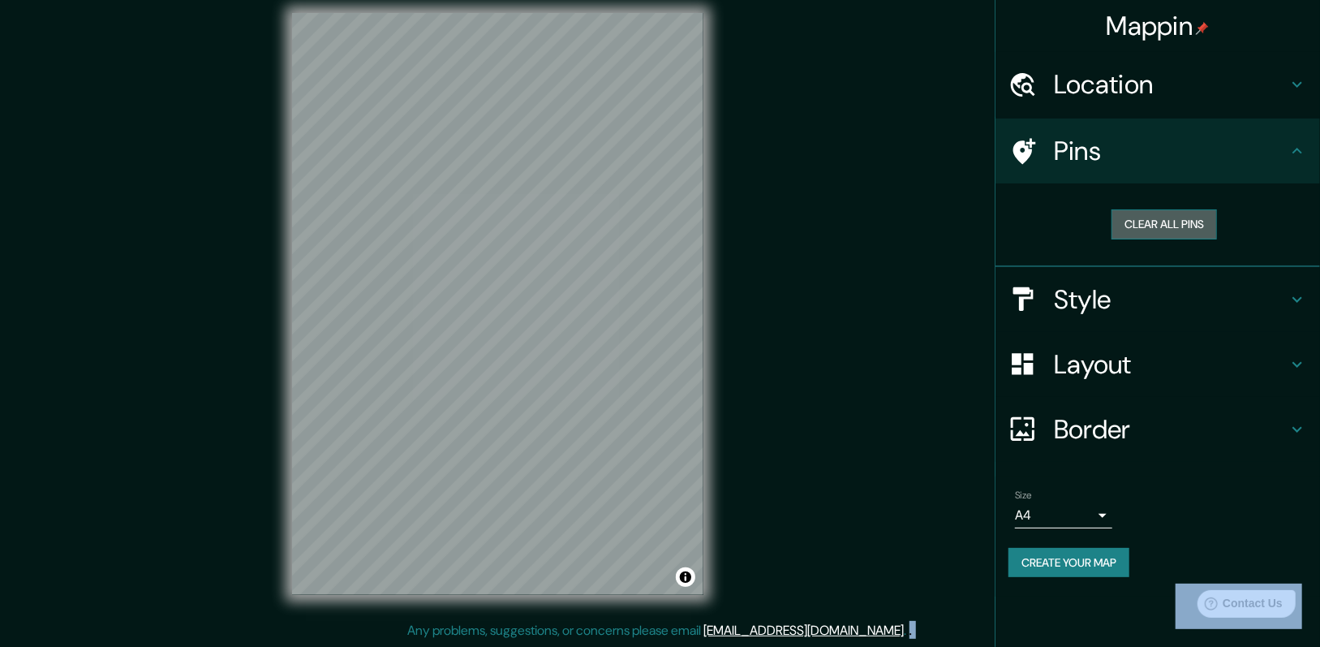
click at [747, 218] on button "Clear all pins" at bounding box center [1164, 224] width 105 height 30
click at [747, 225] on button "Clear all pins" at bounding box center [1164, 224] width 105 height 30
click at [747, 343] on h4 "Layout" at bounding box center [1171, 364] width 234 height 32
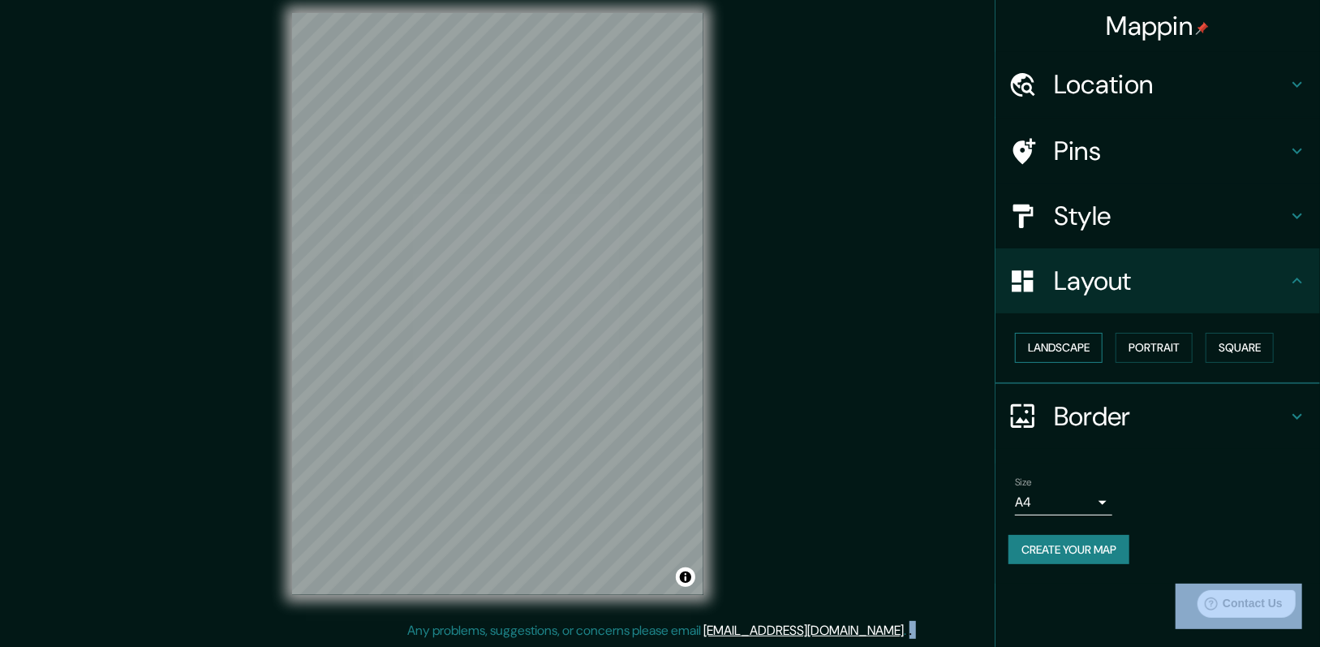
click at [747, 337] on button "Landscape" at bounding box center [1059, 348] width 88 height 30
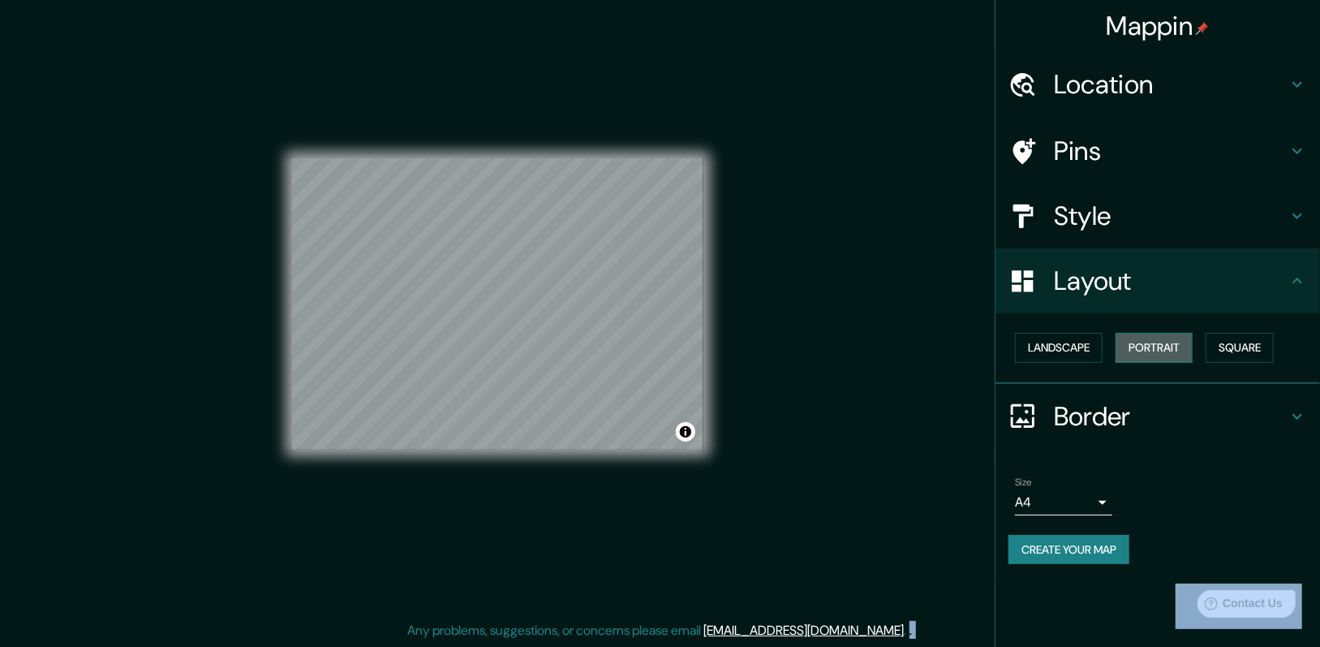
click at [747, 343] on button "Portrait" at bounding box center [1154, 348] width 77 height 30
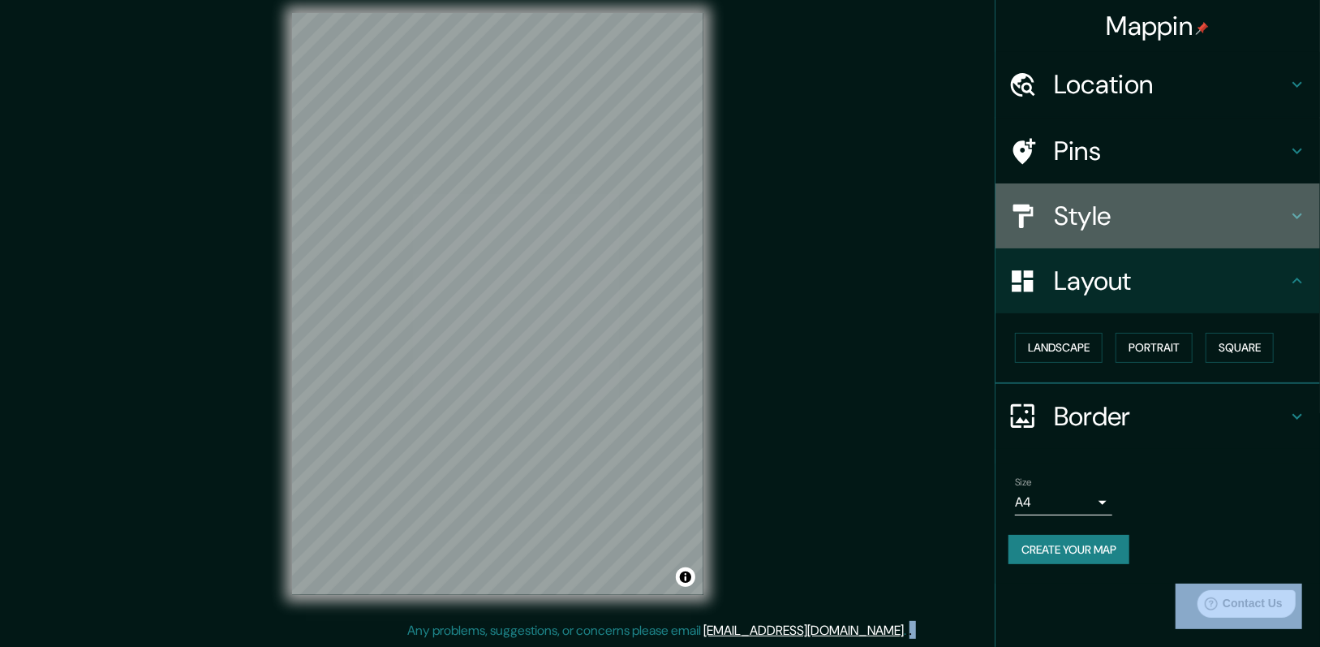
click at [747, 220] on h4 "Style" at bounding box center [1171, 216] width 234 height 32
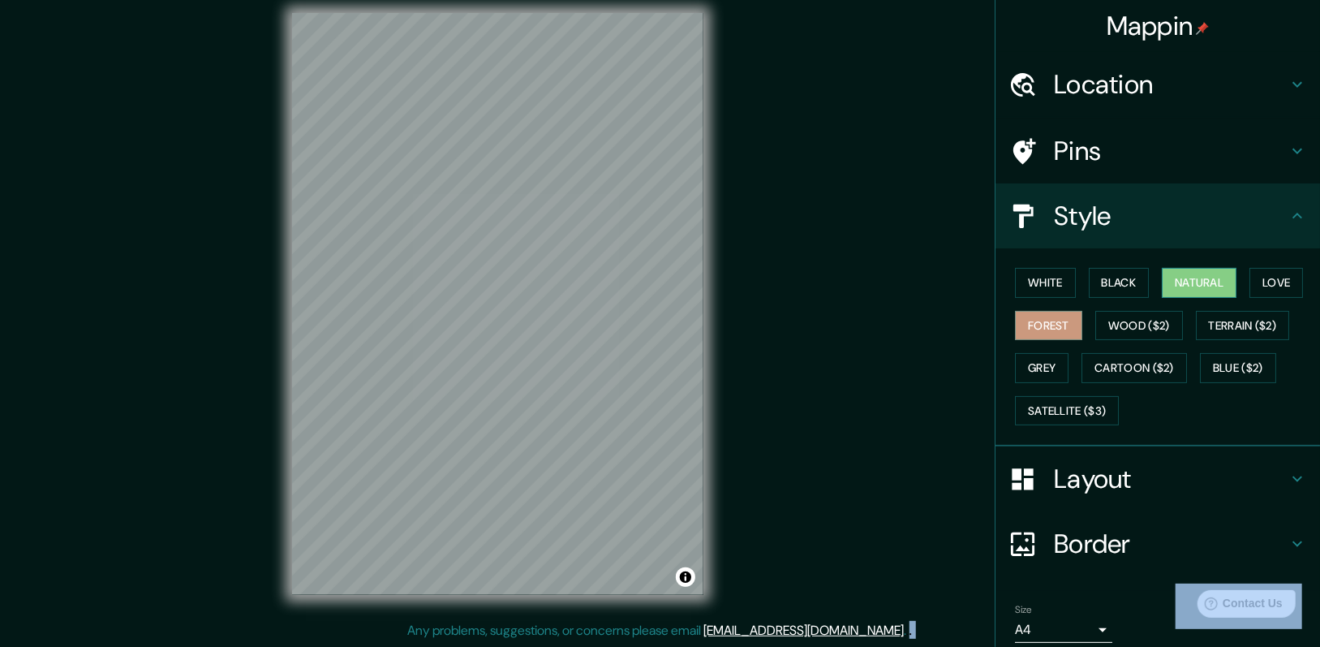
click at [747, 282] on button "Natural" at bounding box center [1199, 283] width 75 height 30
click at [747, 282] on button "Love" at bounding box center [1277, 283] width 54 height 30
click at [747, 282] on button "Black" at bounding box center [1119, 283] width 61 height 30
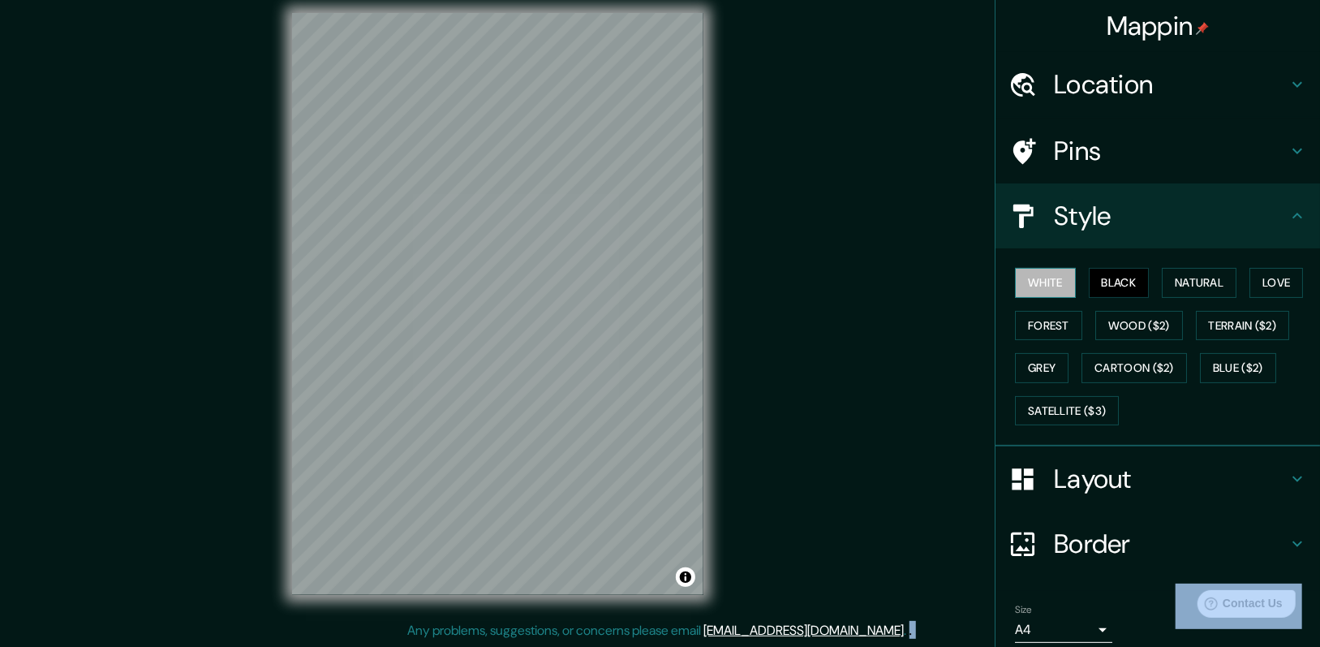
click at [747, 284] on button "White" at bounding box center [1045, 283] width 61 height 30
click at [747, 313] on button "Forest" at bounding box center [1048, 326] width 67 height 30
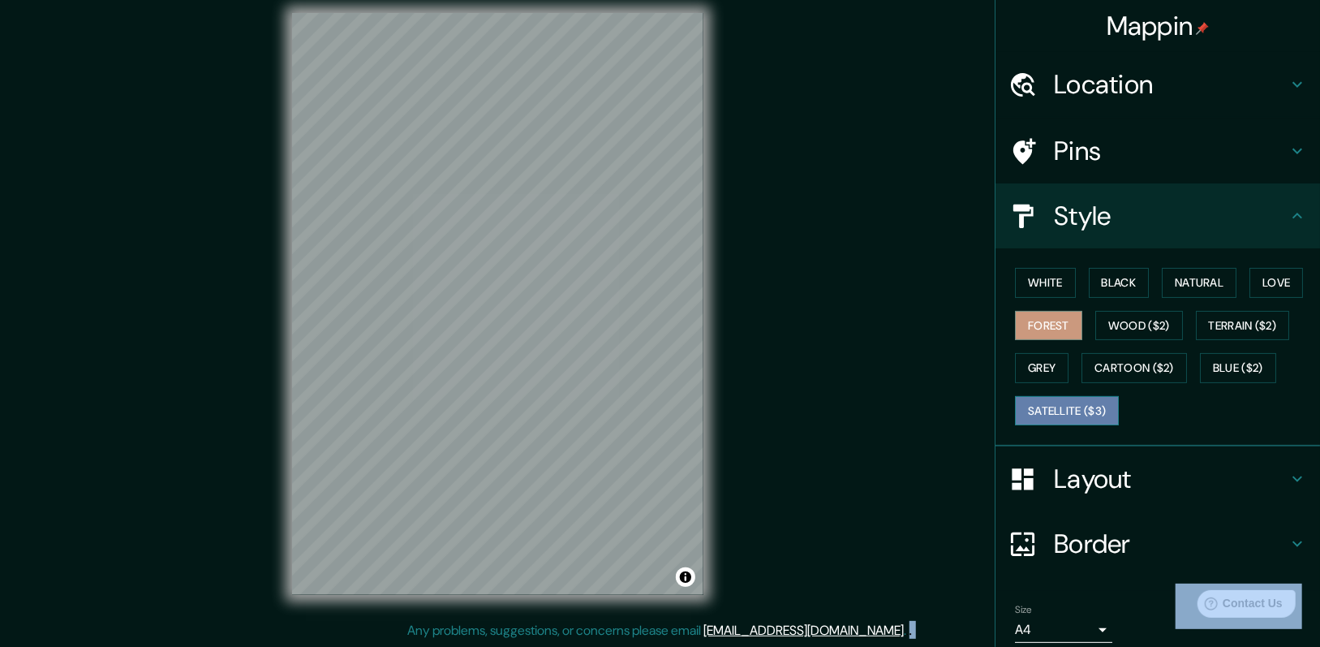
click at [747, 343] on button "Satellite ($3)" at bounding box center [1067, 411] width 104 height 30
click at [747, 147] on h4 "Pins" at bounding box center [1171, 151] width 234 height 32
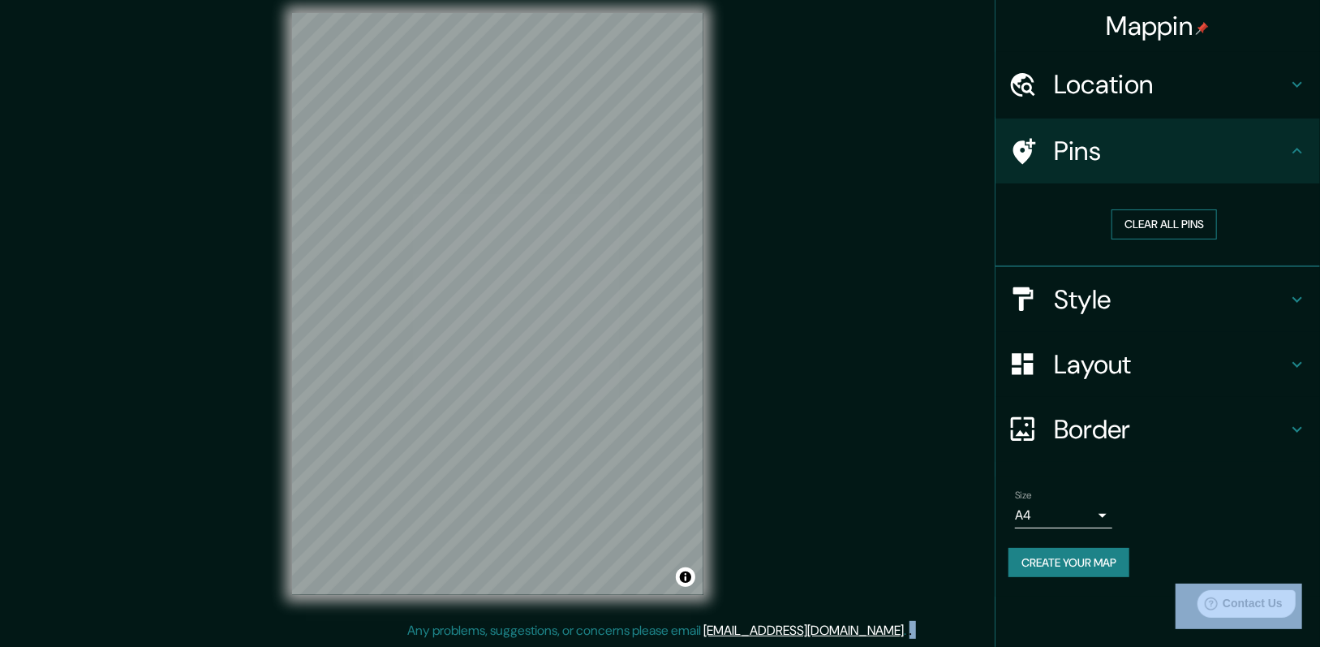
click at [747, 224] on button "Clear all pins" at bounding box center [1164, 224] width 105 height 30
click at [747, 302] on h4 "Style" at bounding box center [1171, 299] width 234 height 32
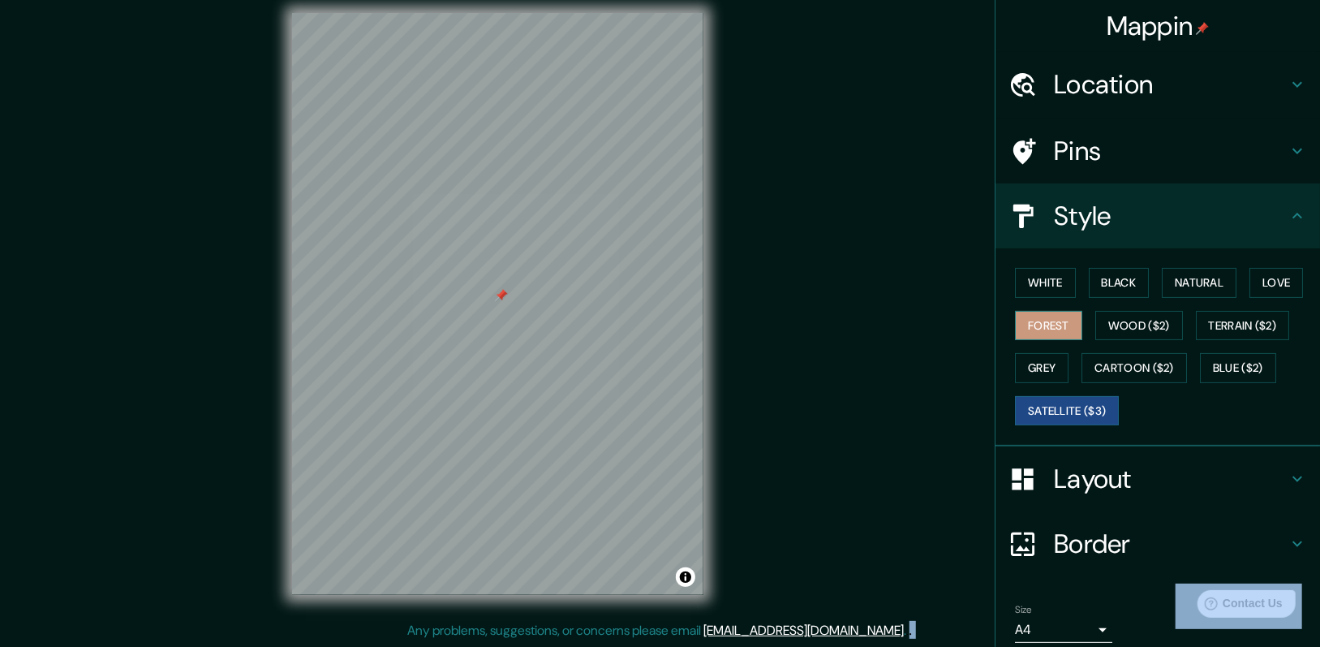
click at [747, 326] on button "Forest" at bounding box center [1048, 326] width 67 height 30
drag, startPoint x: 501, startPoint y: 294, endPoint x: 514, endPoint y: 308, distance: 18.9
click at [514, 308] on div at bounding box center [514, 309] width 13 height 13
click at [747, 144] on h4 "Pins" at bounding box center [1171, 151] width 234 height 32
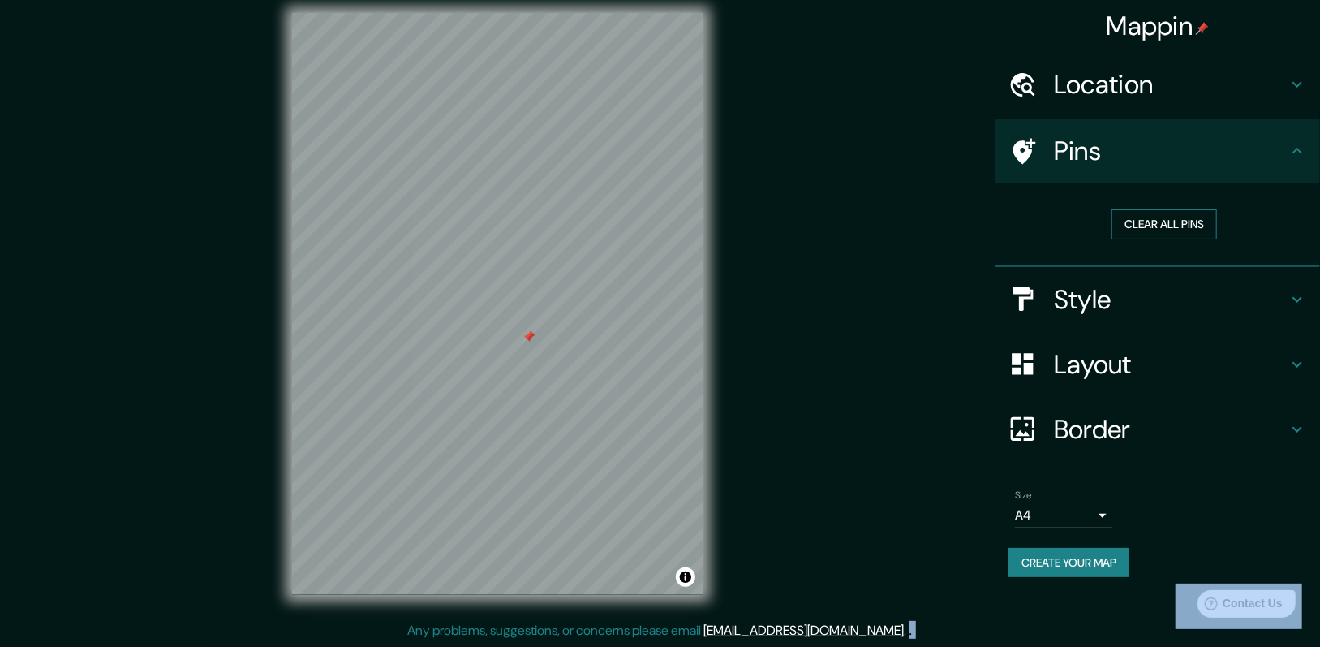
click at [747, 221] on button "Clear all pins" at bounding box center [1164, 224] width 105 height 30
click at [747, 343] on button "Create your map" at bounding box center [1069, 563] width 121 height 30
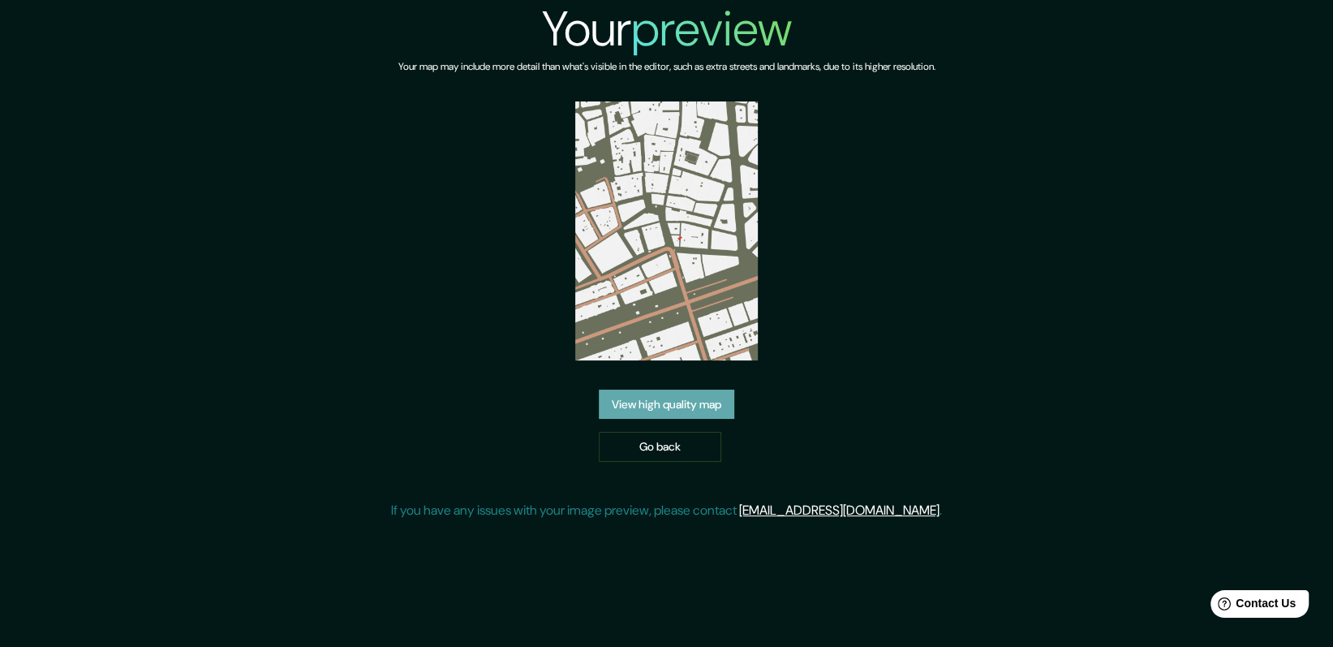
click at [705, 415] on link "View high quality map" at bounding box center [667, 405] width 136 height 30
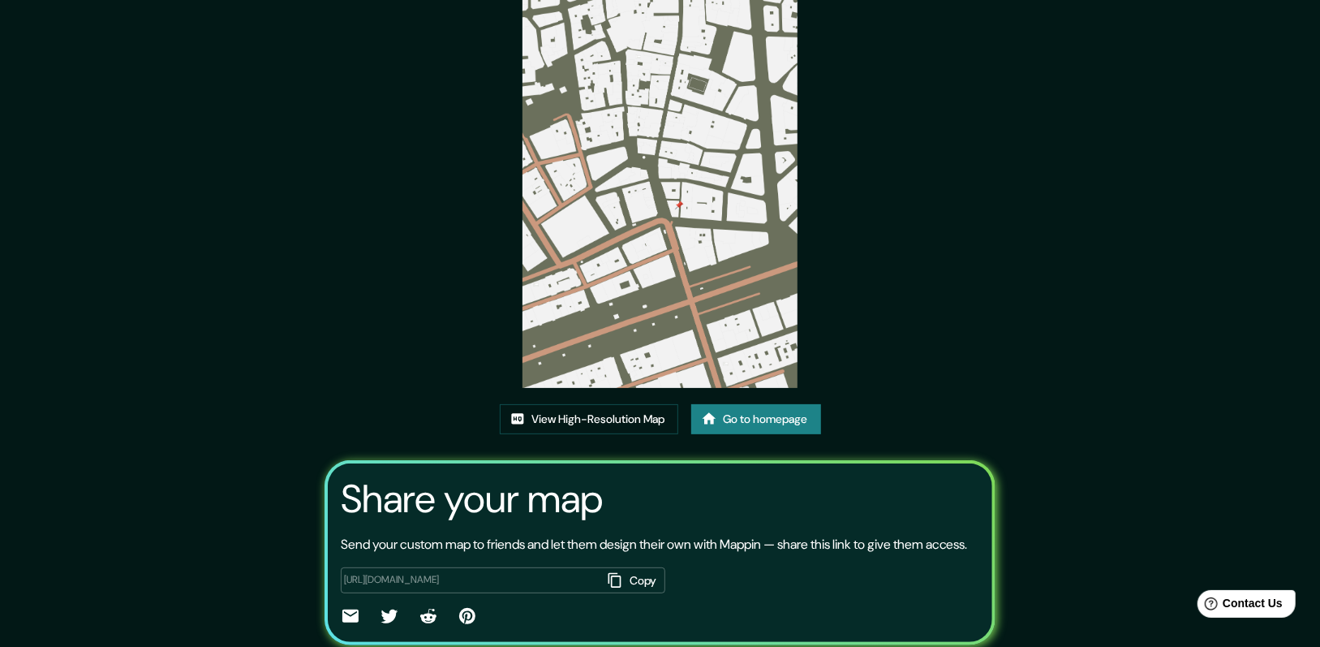
scroll to position [146, 0]
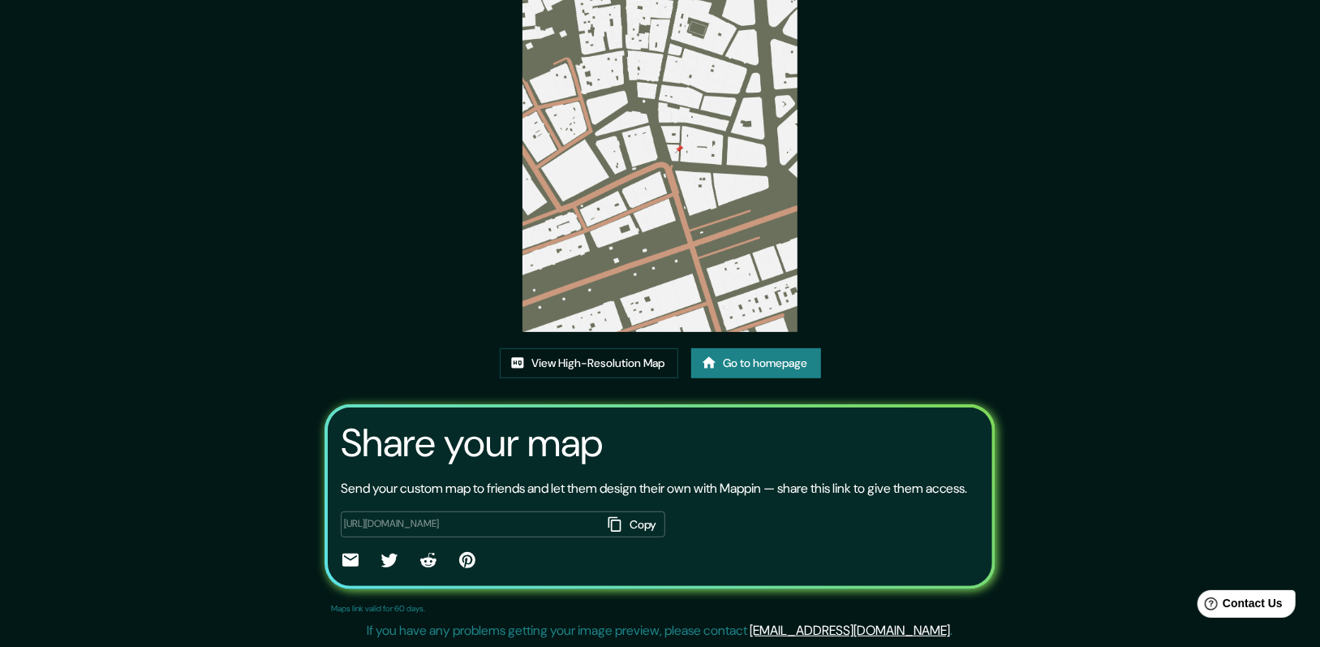
click at [305, 166] on div "This map was created with Mappin View High-Resolution Map Go to homepage Share …" at bounding box center [660, 260] width 710 height 774
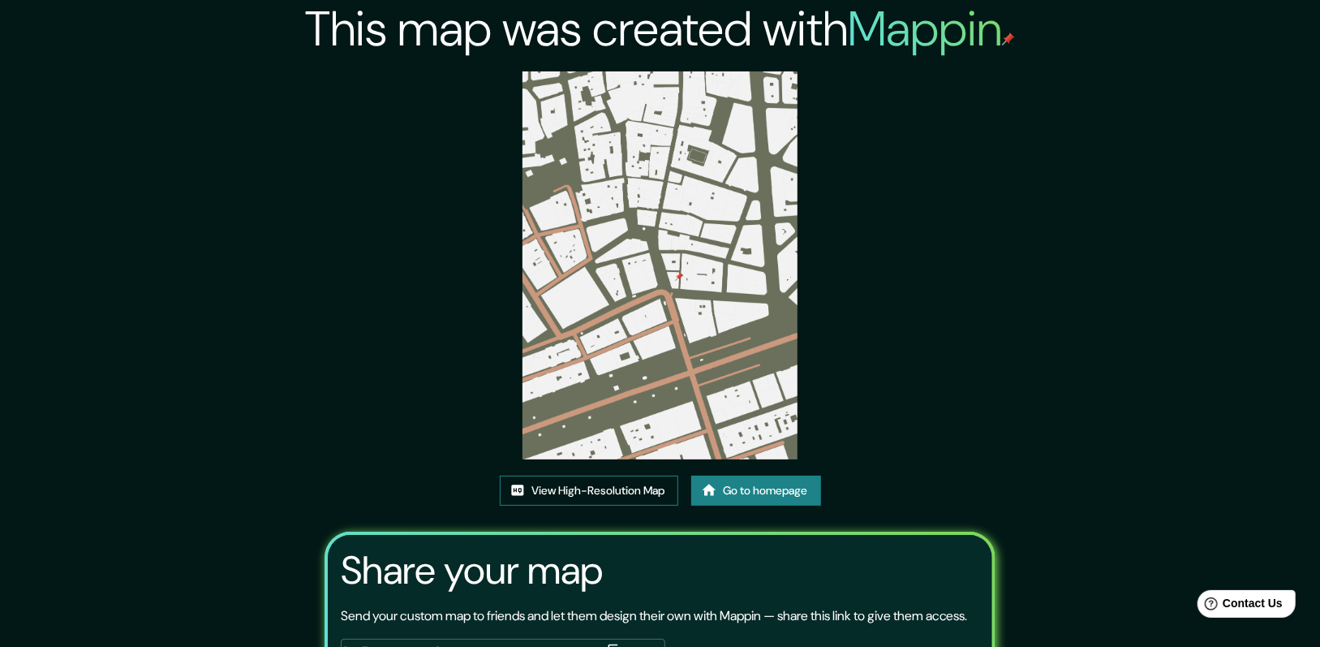
scroll to position [0, 0]
click at [621, 488] on link "View High-Resolution Map" at bounding box center [589, 491] width 179 height 30
